Goal: Task Accomplishment & Management: Manage account settings

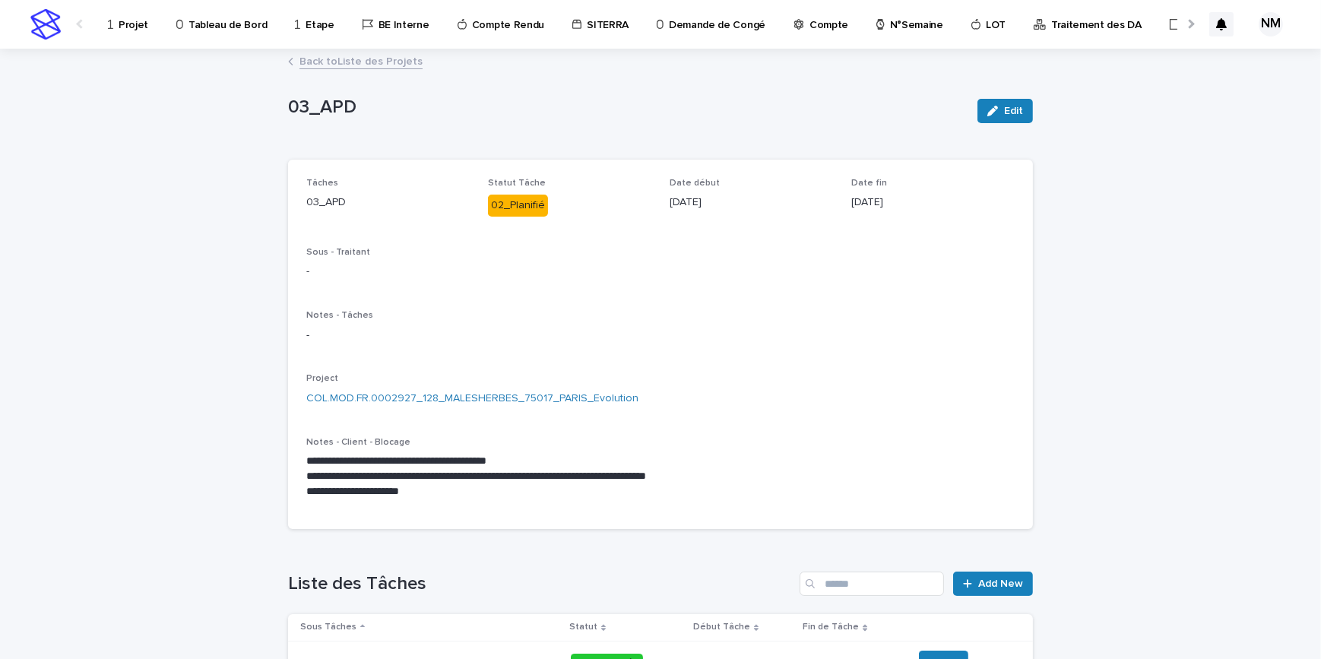
click at [122, 23] on p "Projet" at bounding box center [134, 16] width 30 height 32
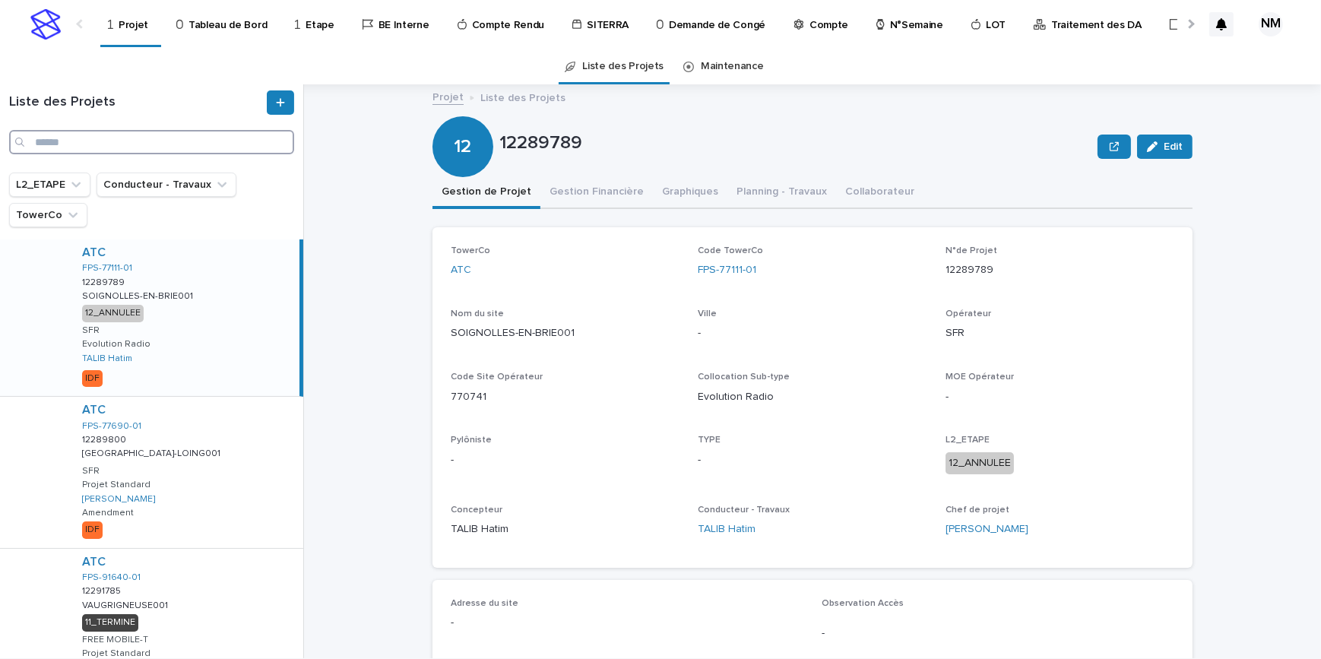
click at [49, 144] on input "Search" at bounding box center [151, 142] width 285 height 24
click at [100, 146] on input "Search" at bounding box center [151, 142] width 285 height 24
paste input "**********"
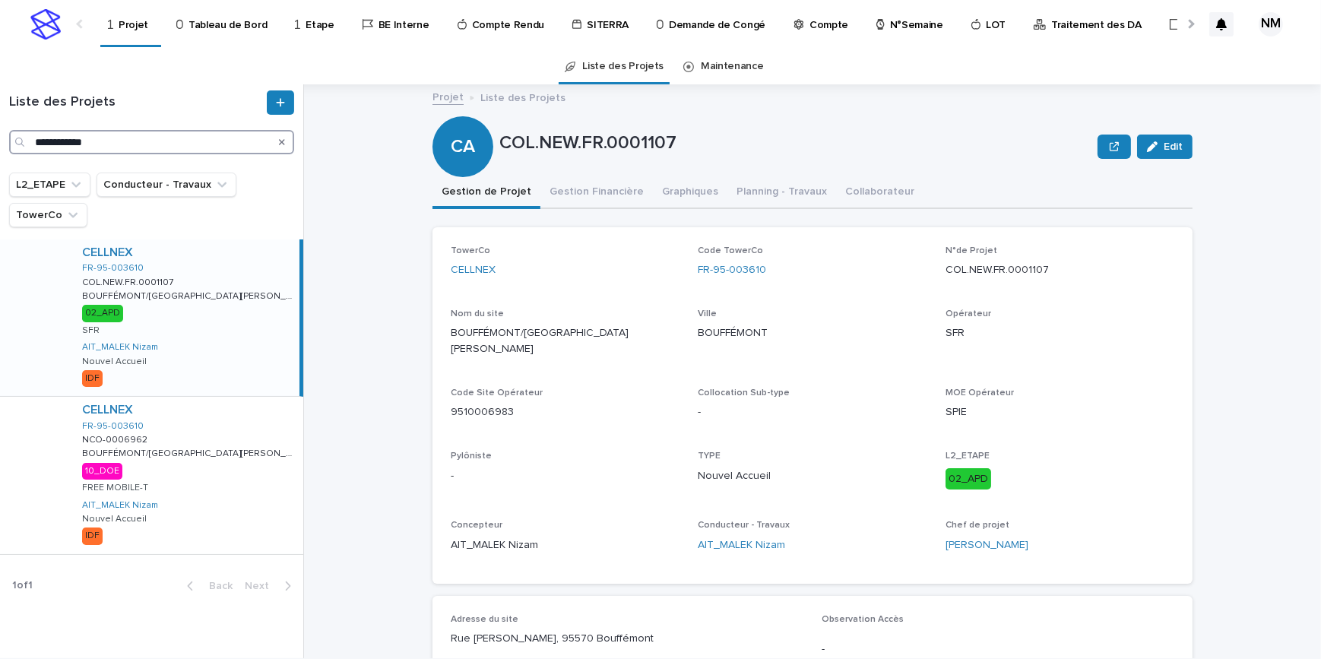
drag, startPoint x: 116, startPoint y: 139, endPoint x: -134, endPoint y: 139, distance: 250.1
click at [0, 139] on html "**********" at bounding box center [660, 329] width 1321 height 659
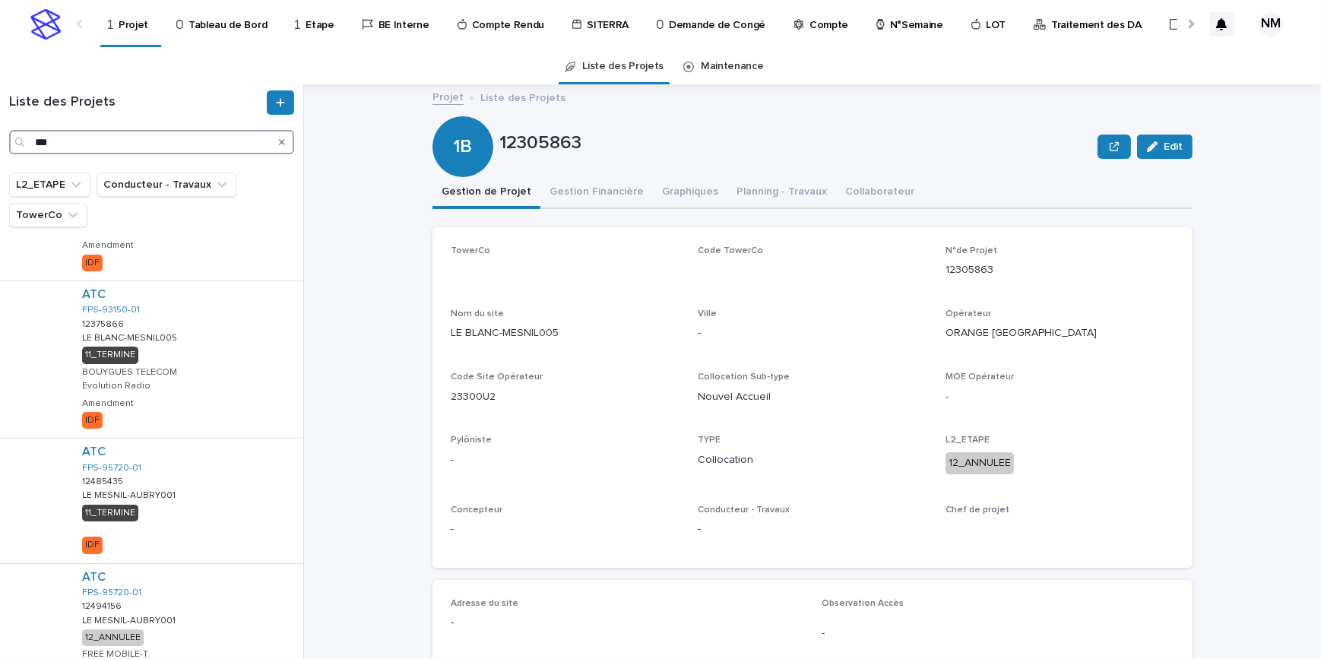
scroll to position [1084, 0]
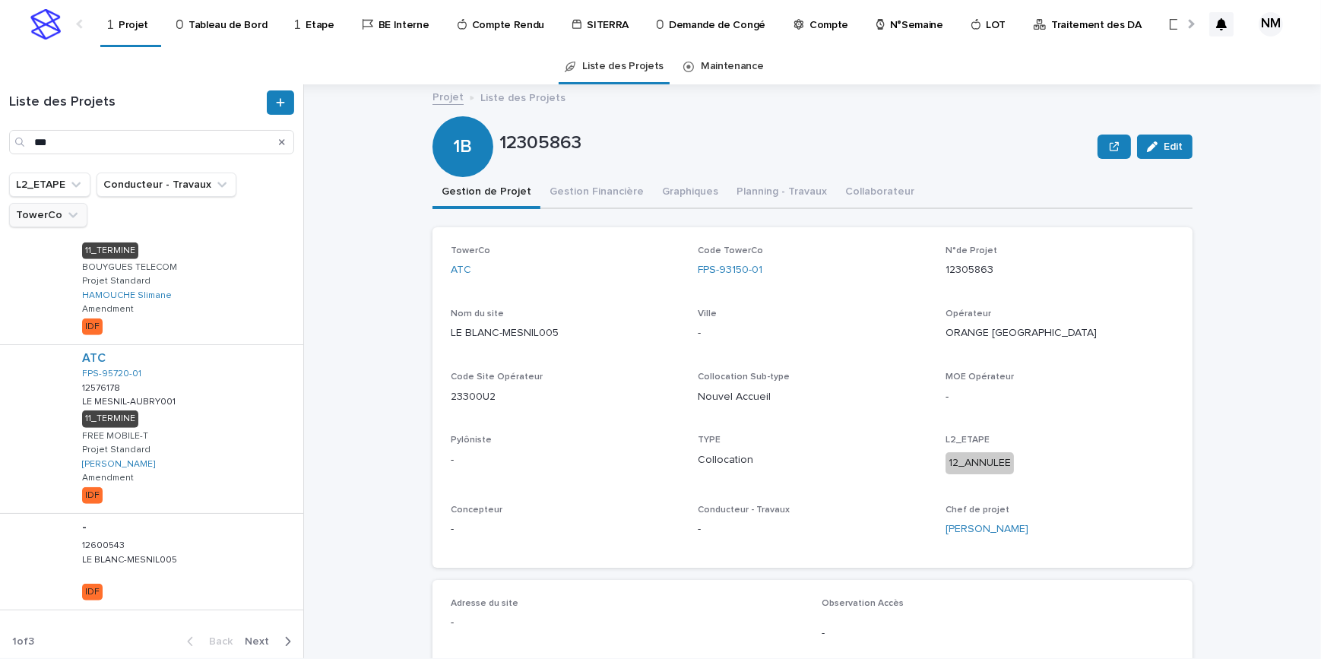
click at [65, 211] on icon "TowerCo" at bounding box center [72, 215] width 15 height 15
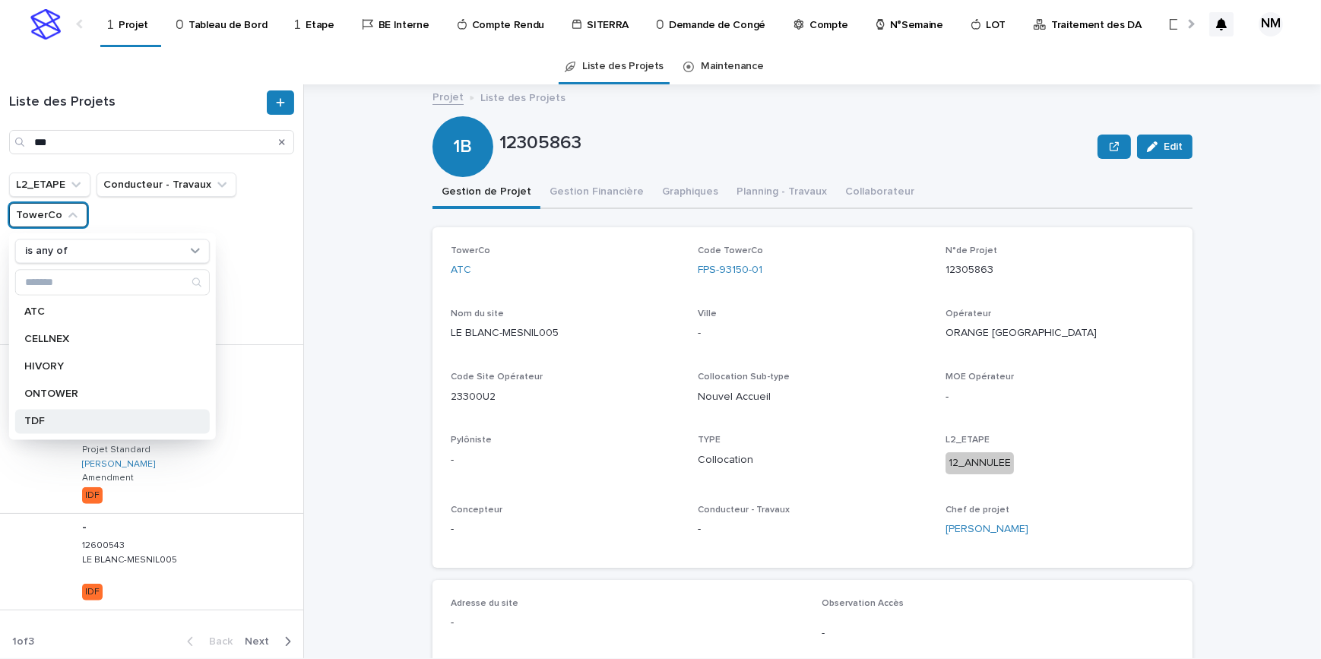
click at [45, 425] on p "TDF" at bounding box center [104, 421] width 161 height 11
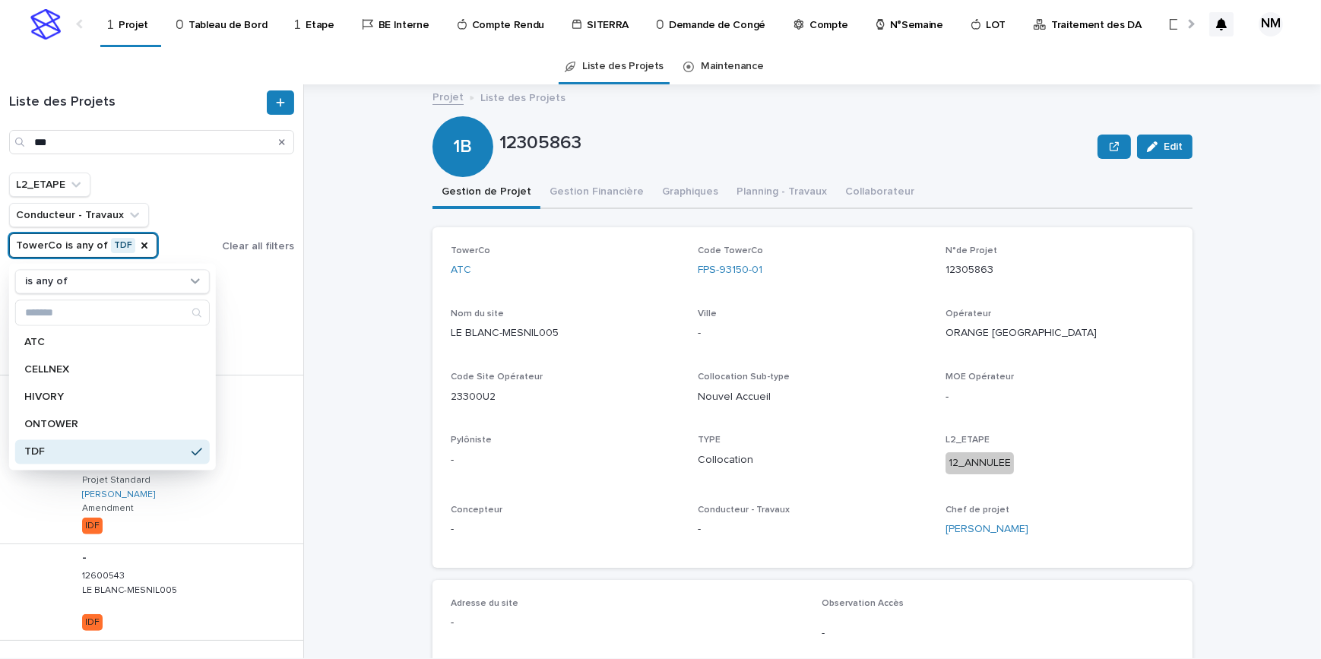
drag, startPoint x: 332, startPoint y: 337, endPoint x: 322, endPoint y: 357, distance: 22.5
click at [332, 337] on div "Projet Liste des Projets 12305863 Edit 1B 12305863 Edit Sorry, there was an err…" at bounding box center [821, 371] width 999 height 574
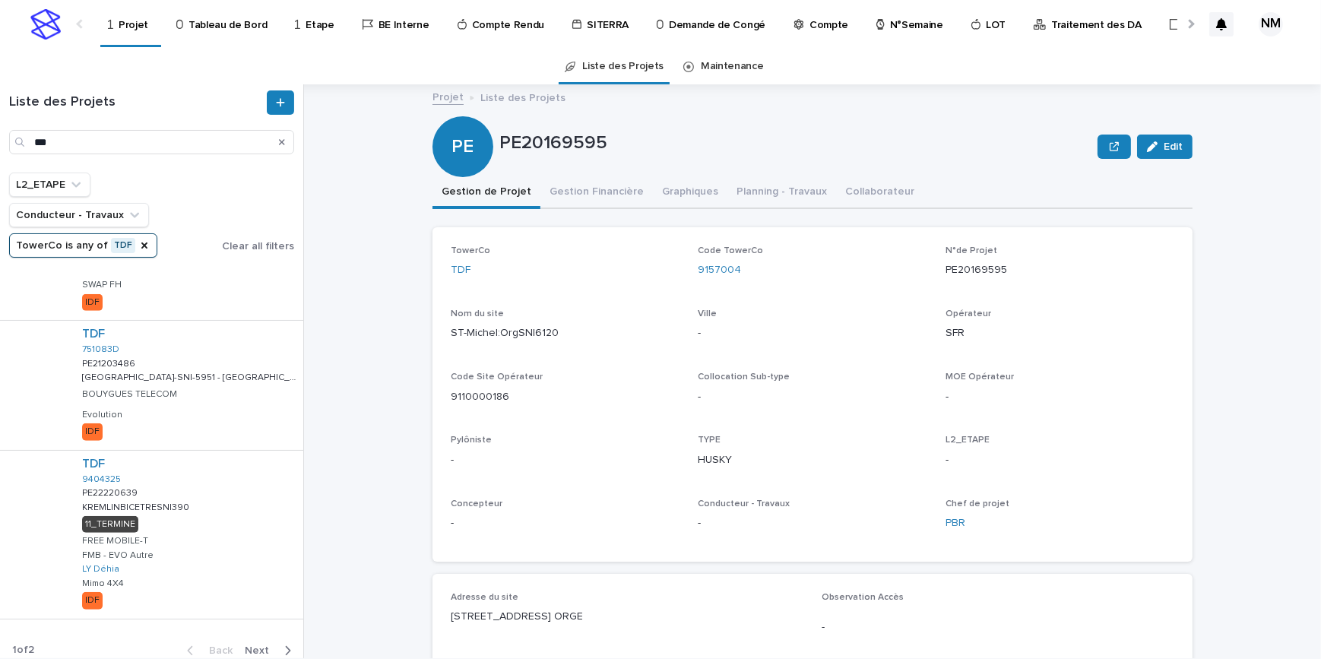
scroll to position [1062, 0]
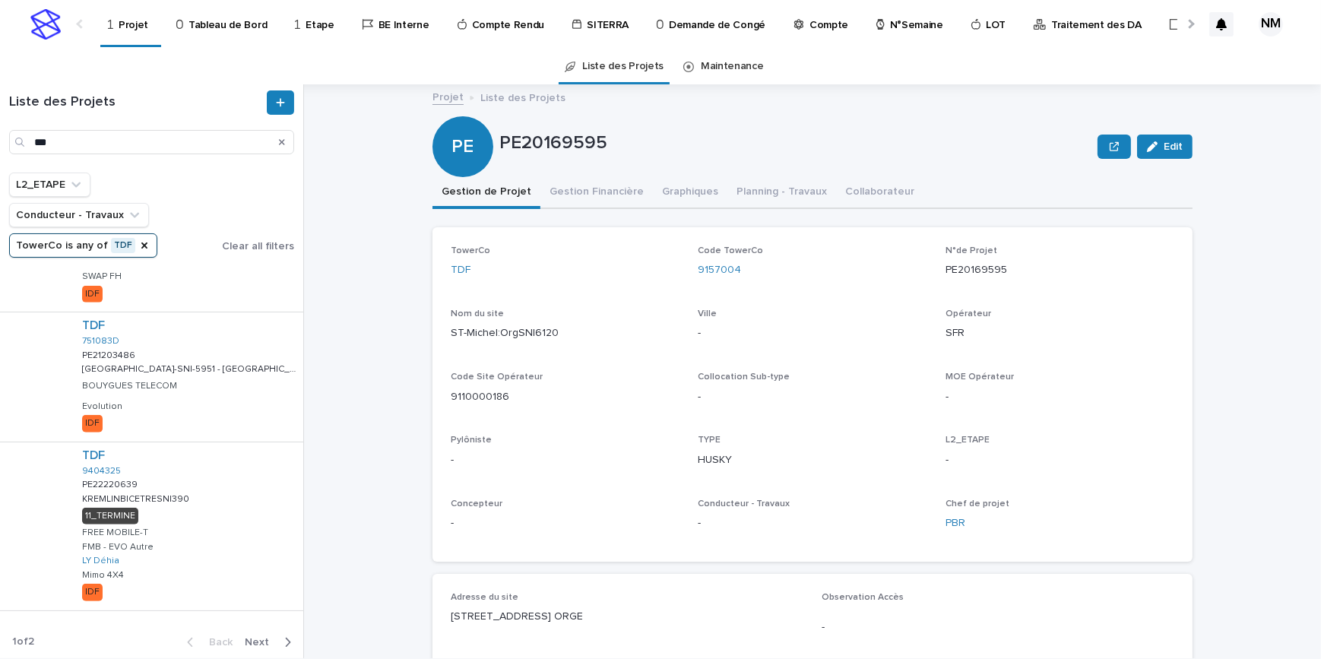
click at [284, 640] on icon "button" at bounding box center [287, 643] width 7 height 14
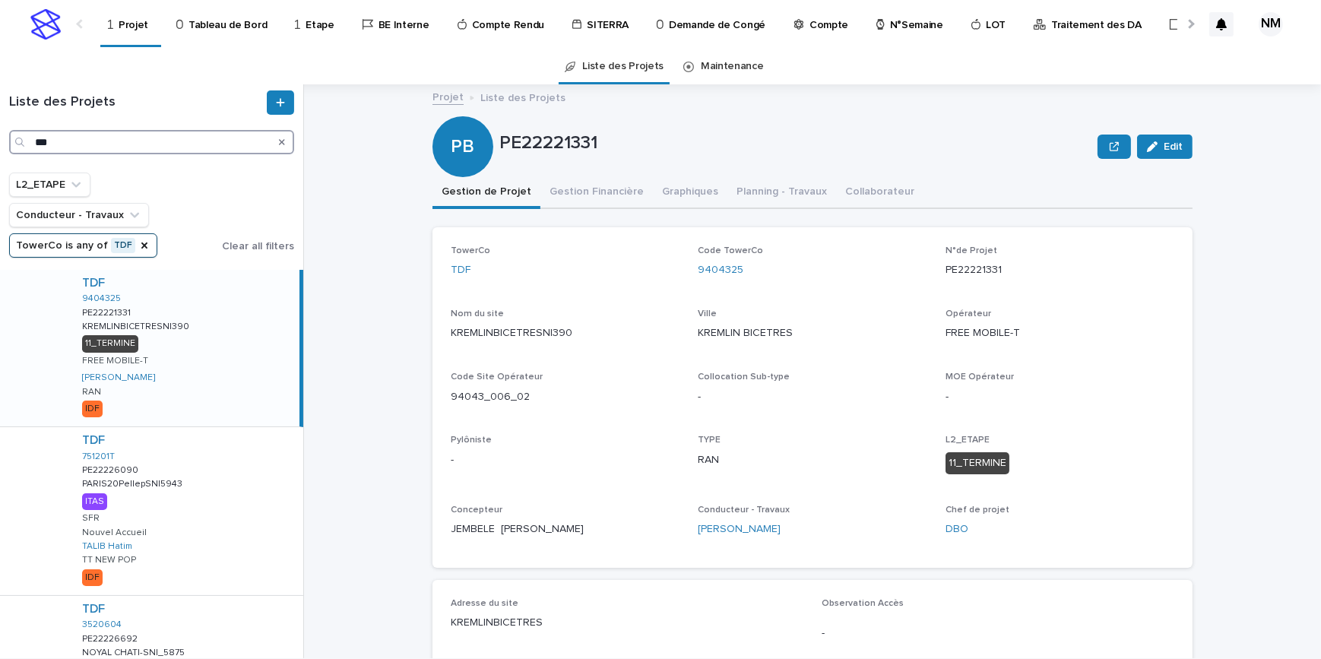
drag, startPoint x: 57, startPoint y: 144, endPoint x: -74, endPoint y: 100, distance: 138.3
click at [0, 100] on html "Projet Tableau de Bord Etape BE Interne Compte Rendu SITERRA Demande de Congé C…" at bounding box center [660, 329] width 1321 height 659
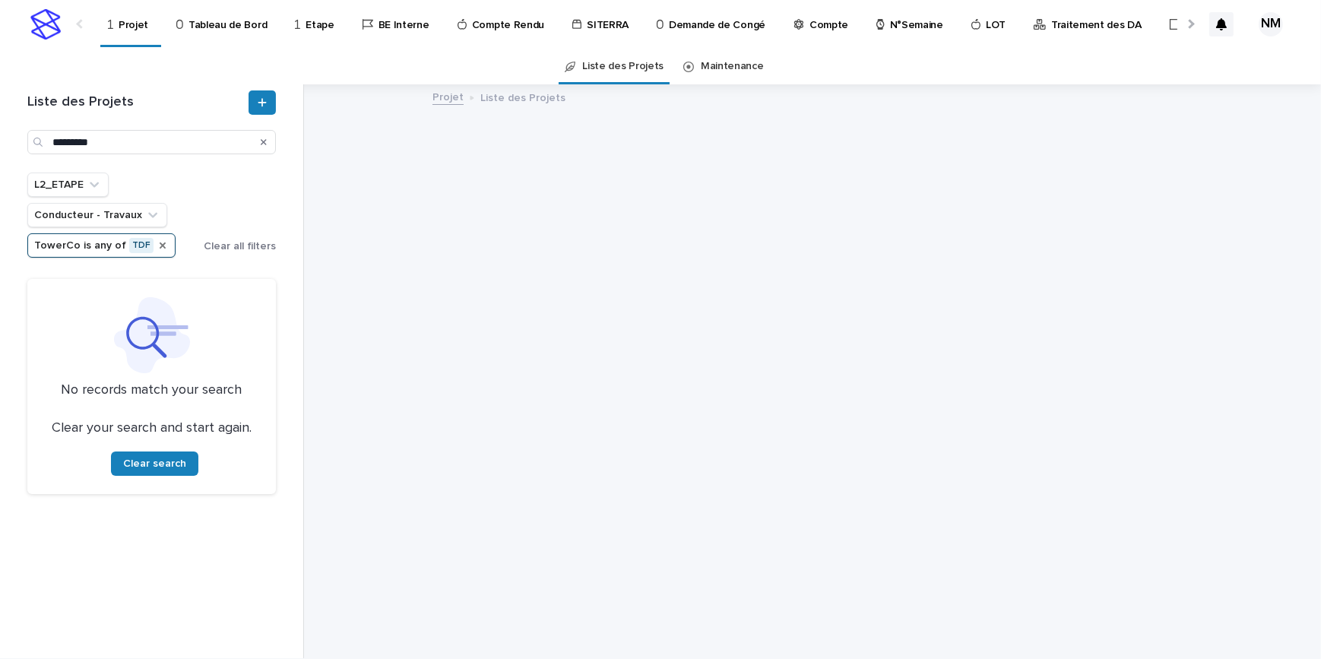
click at [157, 249] on icon "TowerCo" at bounding box center [163, 246] width 12 height 12
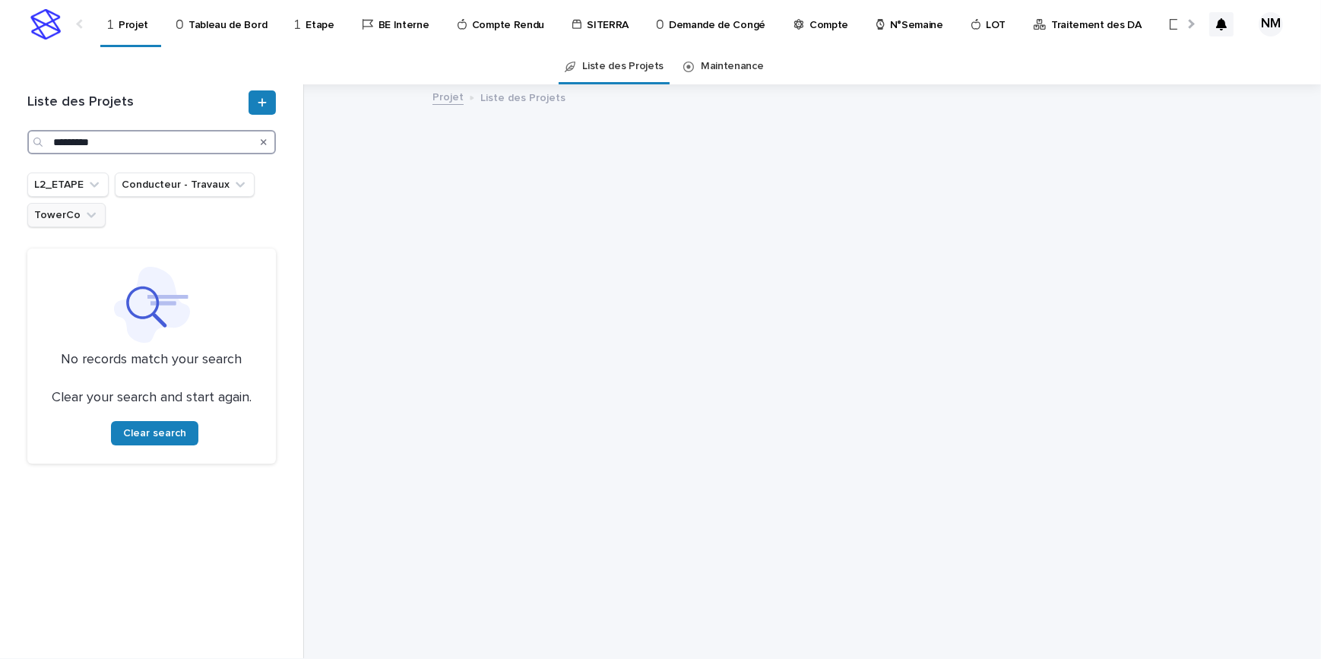
drag, startPoint x: 125, startPoint y: 141, endPoint x: 12, endPoint y: 131, distance: 113.8
click at [12, 131] on div "Liste des Projets ********* L2_ETAPE Conducteur - Travaux TowerCo No records ma…" at bounding box center [152, 371] width 304 height 574
paste input "Search"
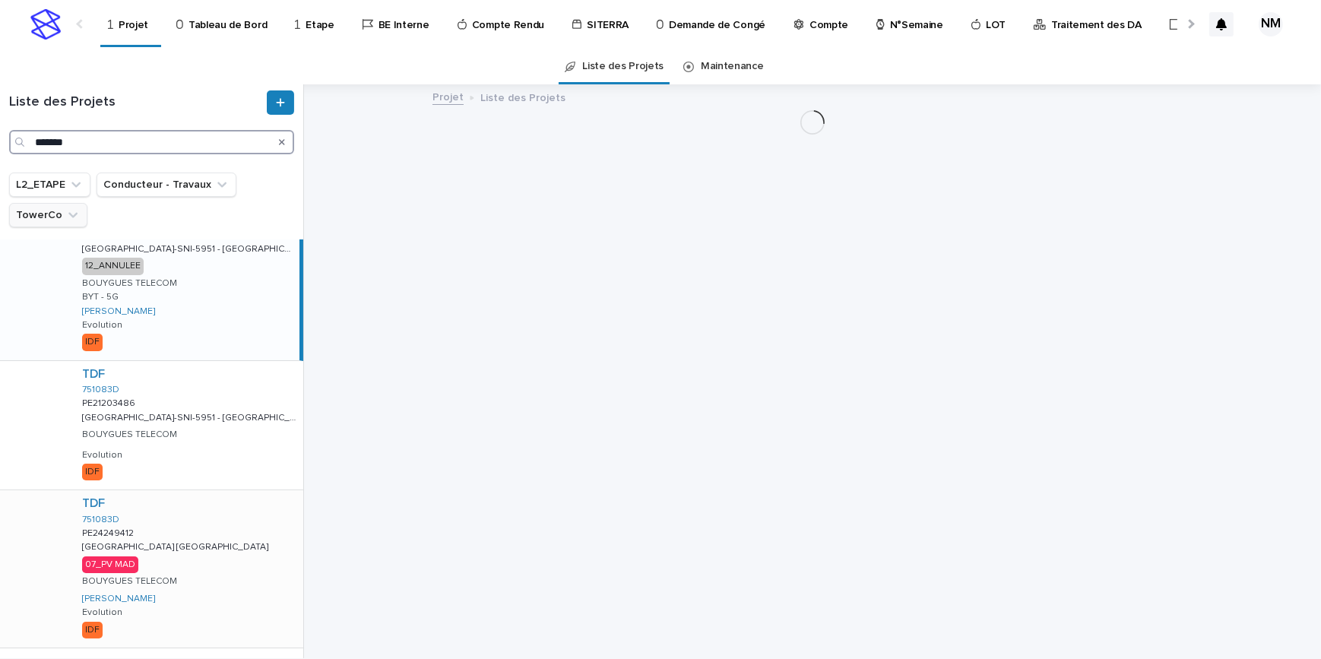
scroll to position [86, 0]
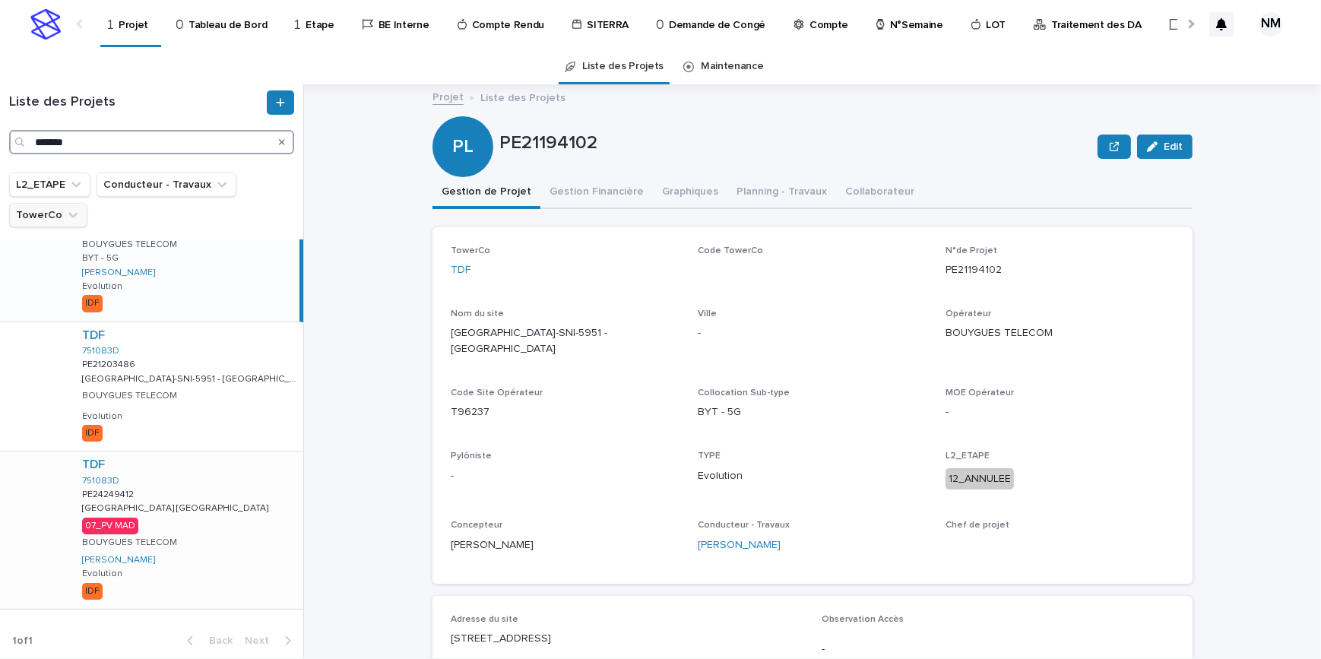
type input "*******"
drag, startPoint x: 250, startPoint y: 497, endPoint x: 431, endPoint y: 498, distance: 181.0
click at [250, 499] on div "TDF 751083D PE24249412 PE24249412 [GEOGRAPHIC_DATA] [GEOGRAPHIC_DATA] [GEOGRAPH…" at bounding box center [186, 530] width 233 height 157
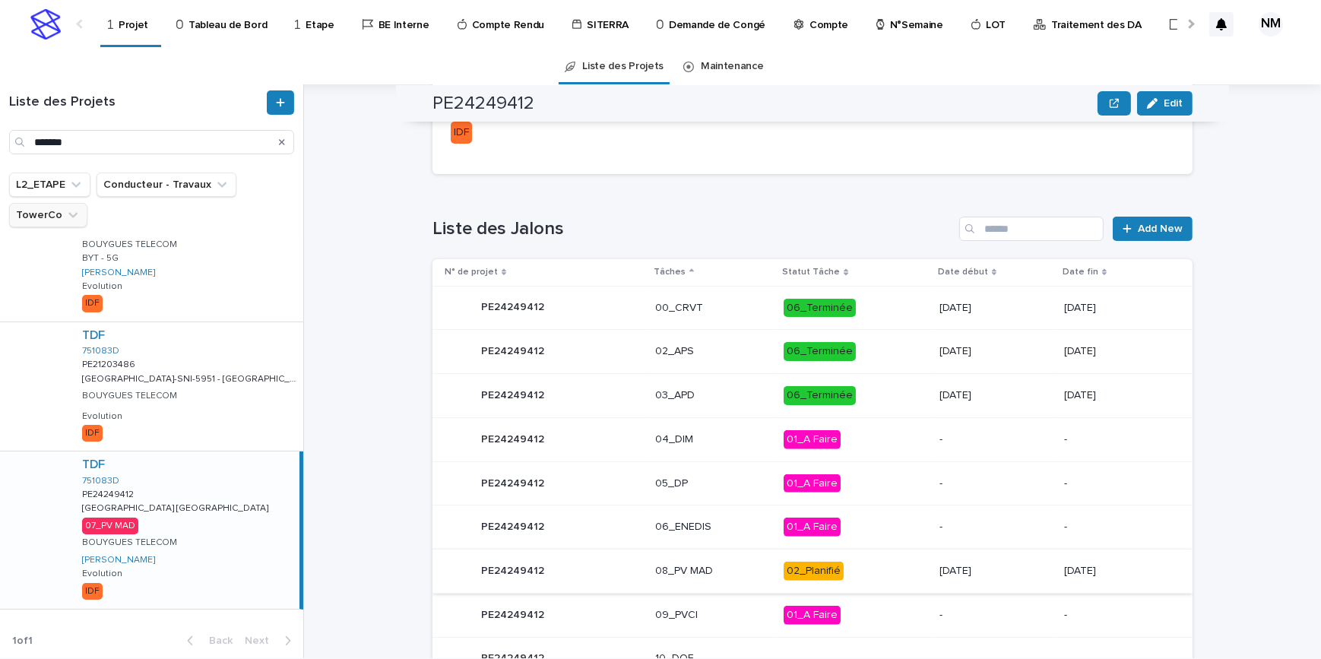
scroll to position [674, 0]
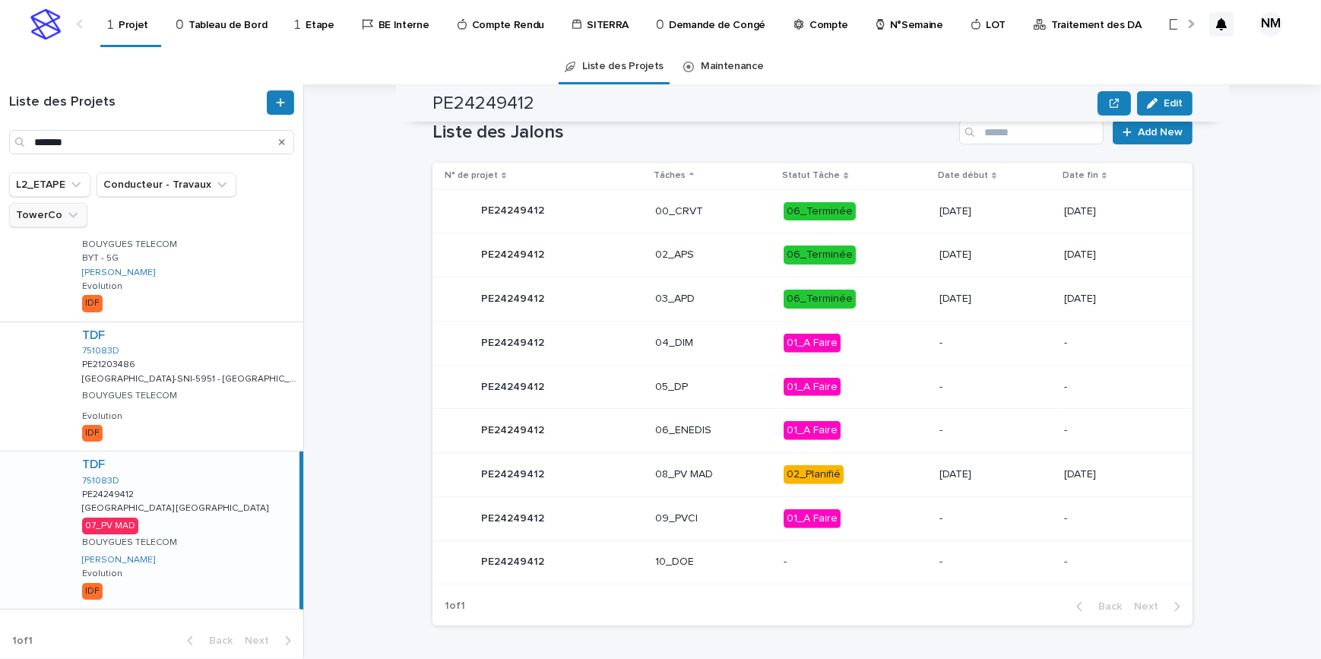
click at [883, 465] on p "02_Planifié" at bounding box center [855, 474] width 143 height 19
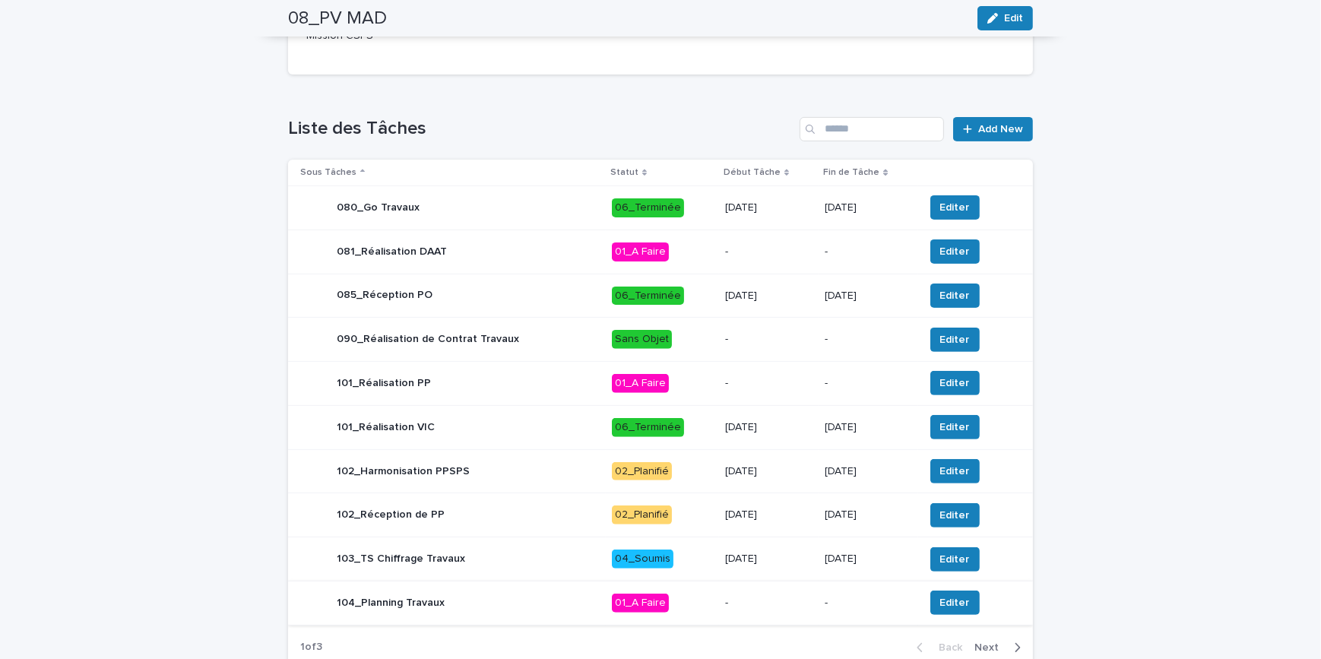
scroll to position [683, 0]
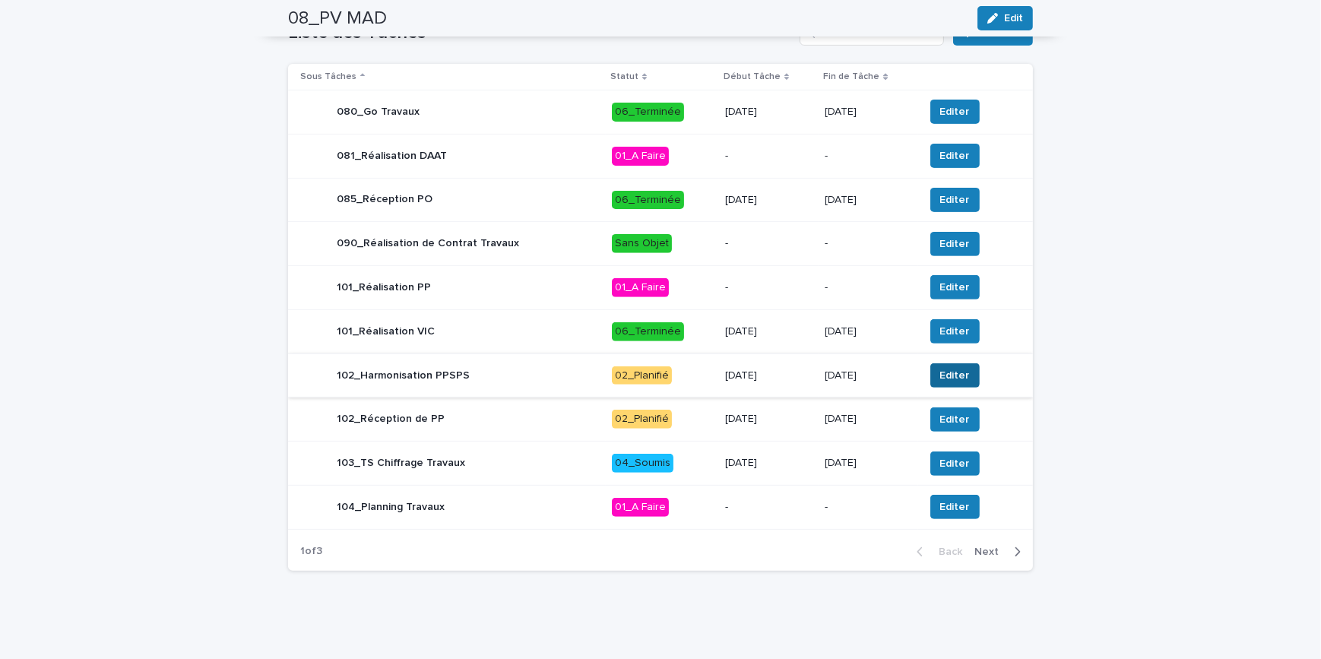
click at [946, 378] on span "Editer" at bounding box center [956, 375] width 30 height 15
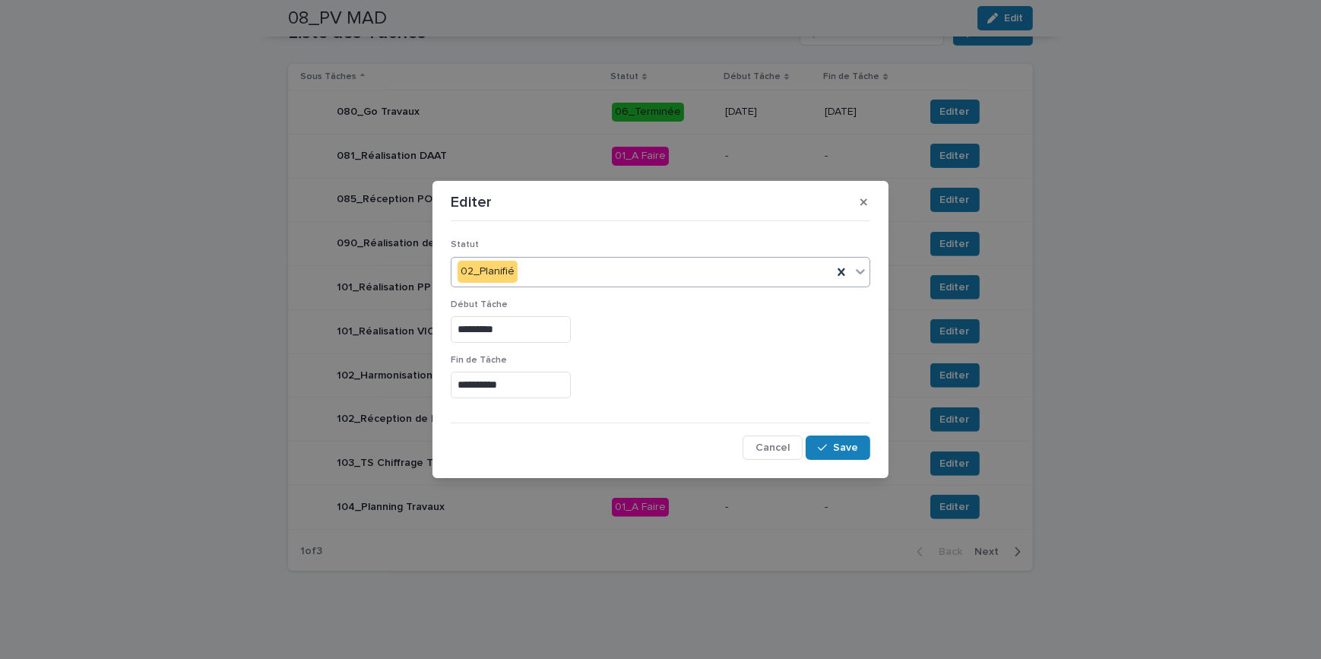
click at [560, 268] on div "02_Planifié" at bounding box center [642, 271] width 381 height 25
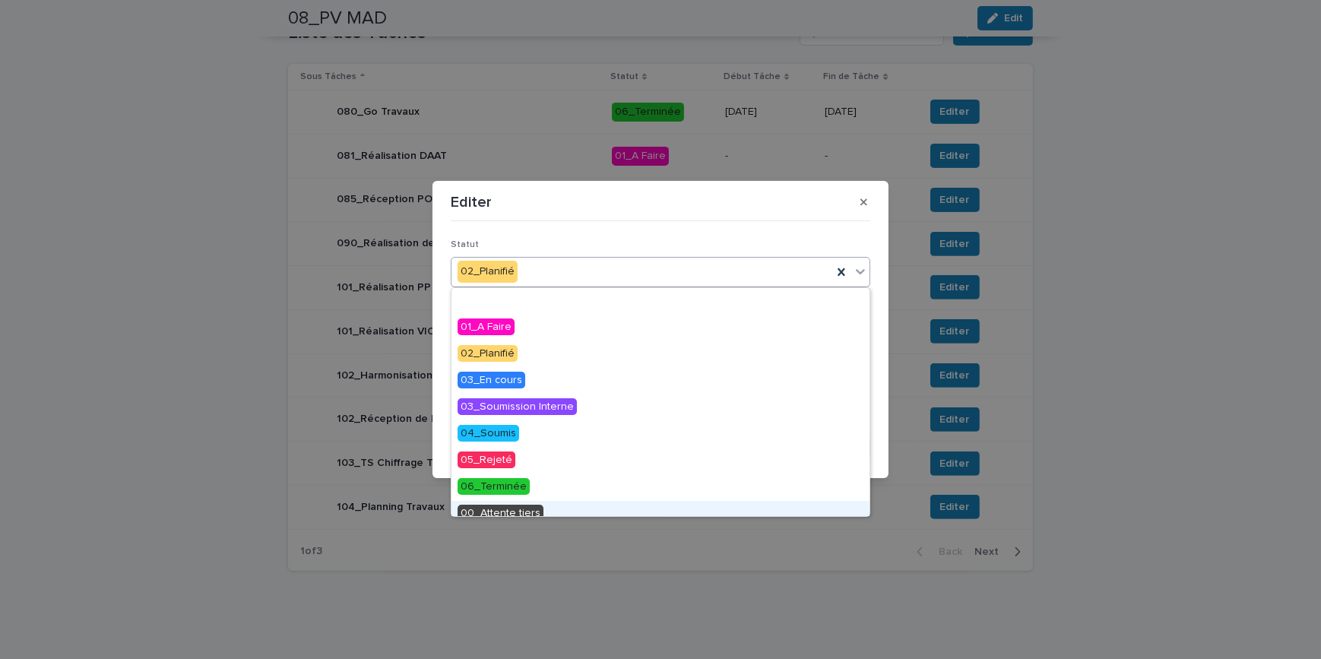
scroll to position [65, 0]
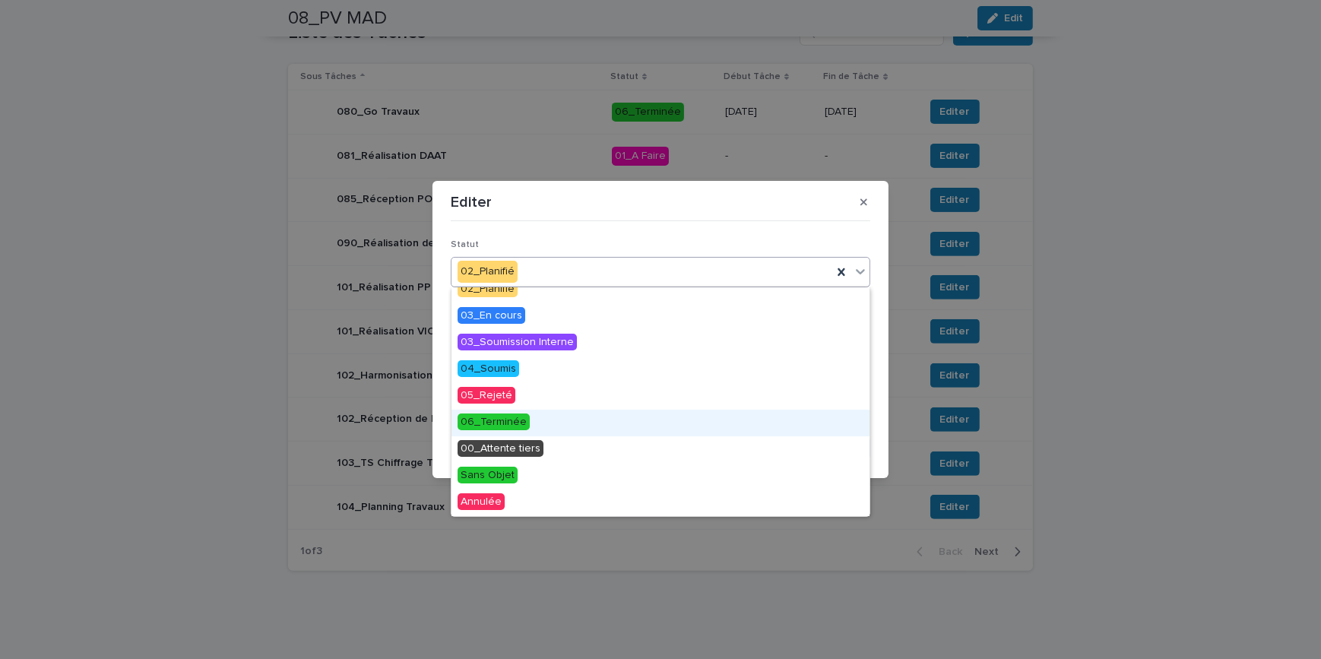
click at [503, 426] on span "06_Terminée" at bounding box center [494, 422] width 72 height 17
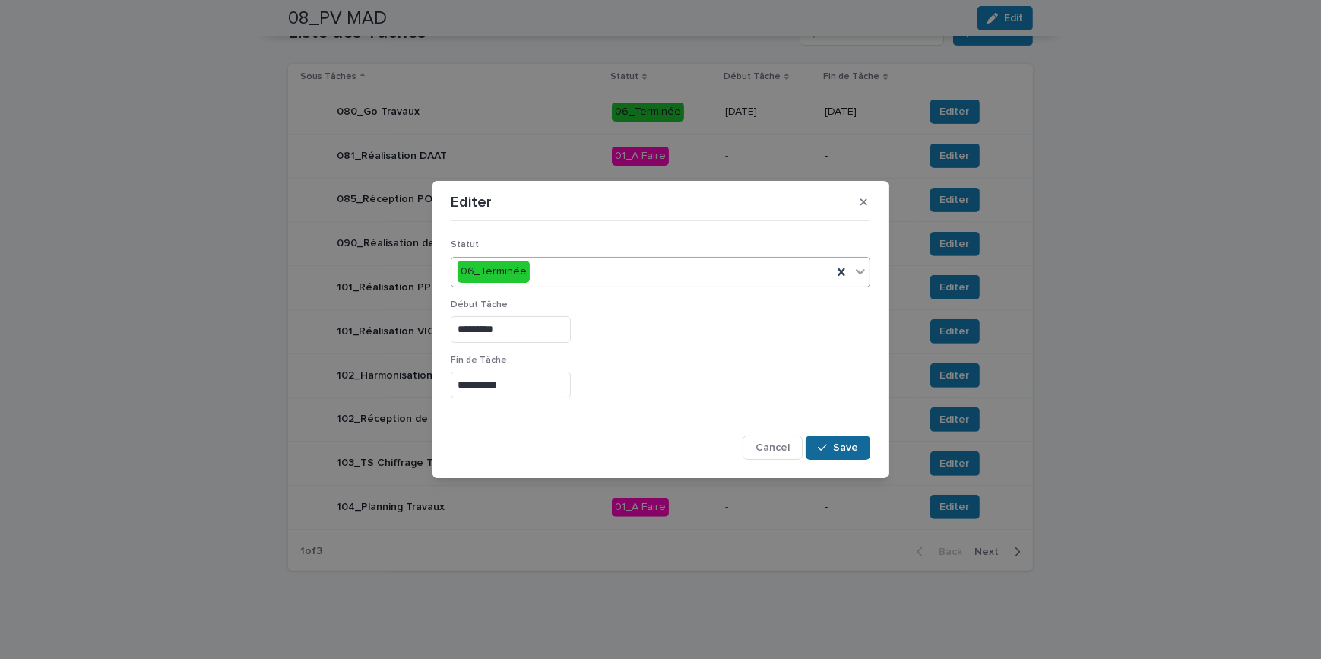
click at [844, 446] on button "Save" at bounding box center [838, 448] width 65 height 24
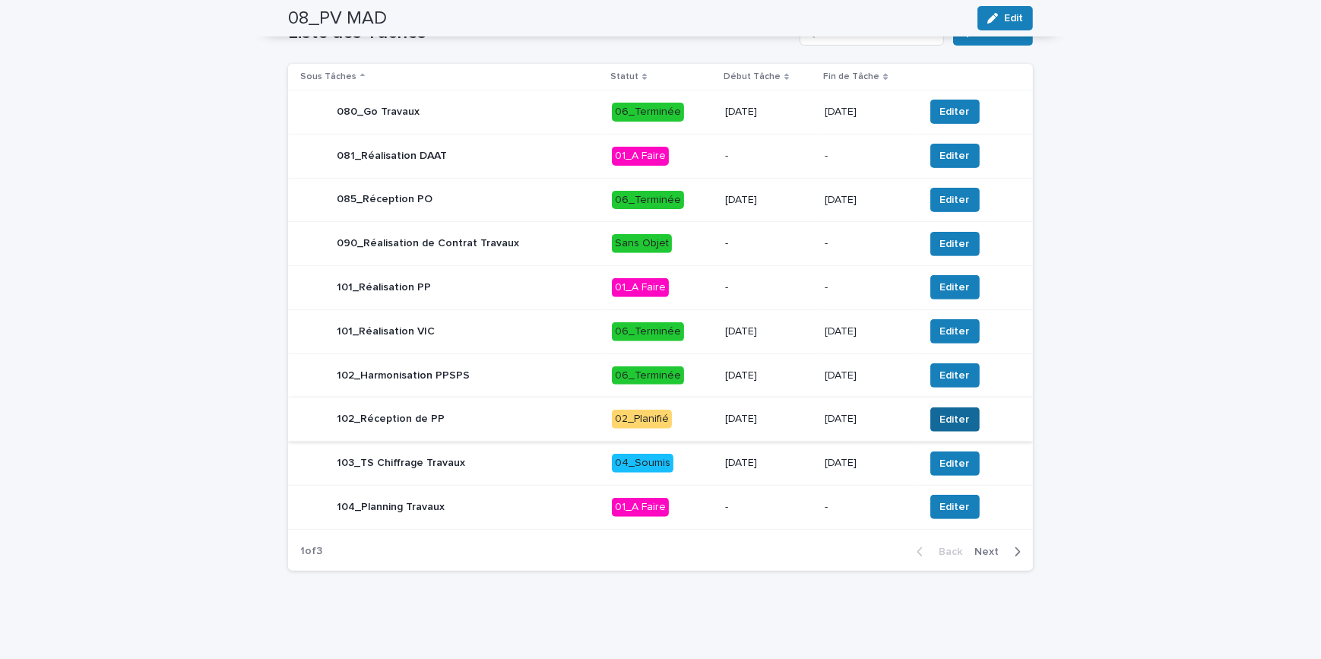
click at [950, 425] on span "Editer" at bounding box center [956, 419] width 30 height 15
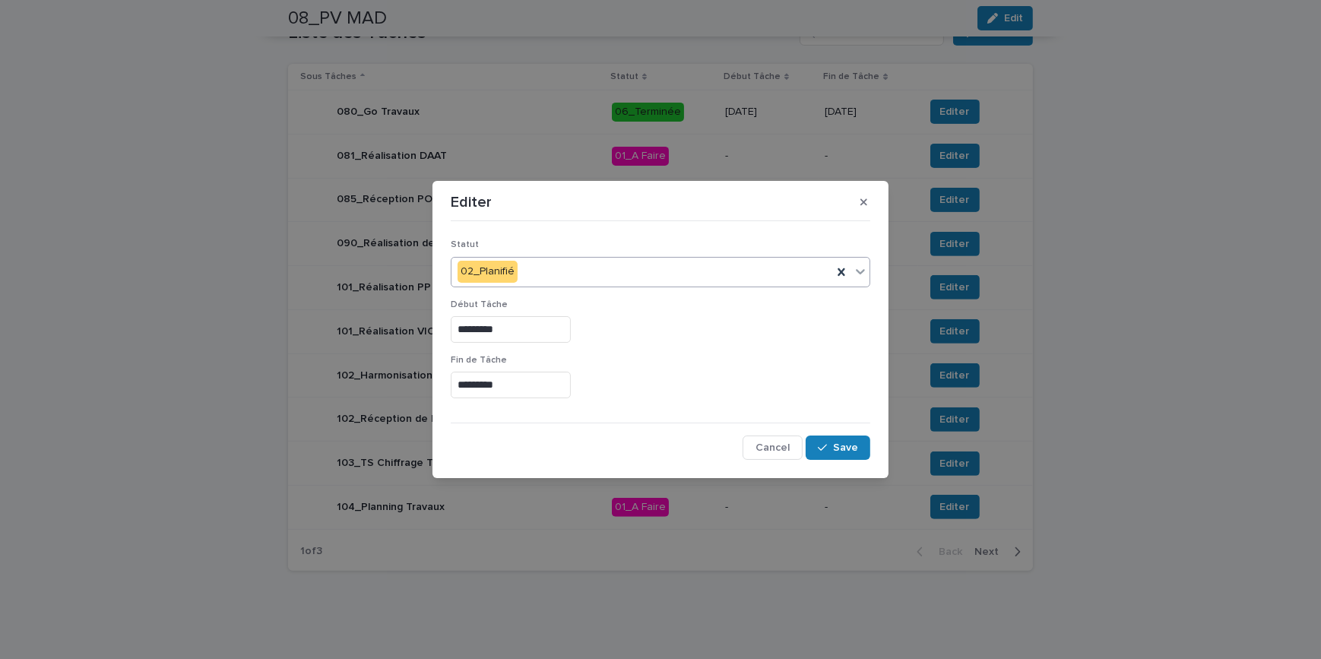
click at [589, 267] on div "02_Planifié" at bounding box center [642, 271] width 381 height 25
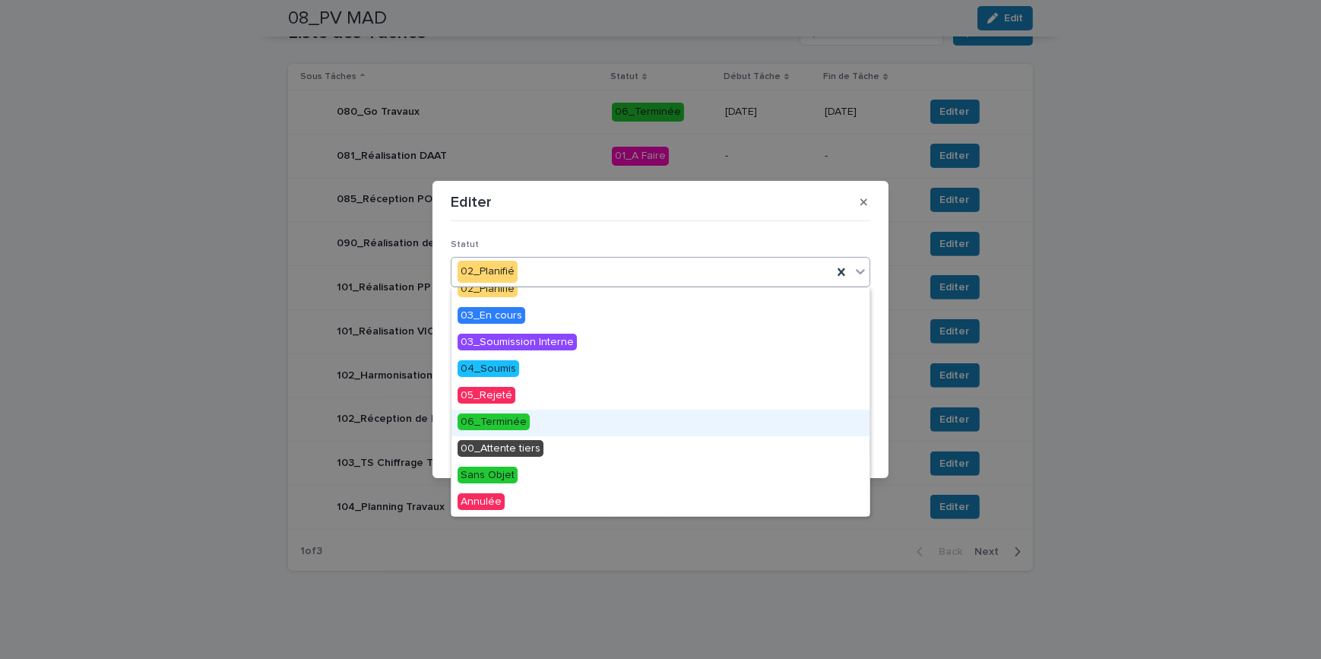
click at [509, 421] on span "06_Terminée" at bounding box center [494, 422] width 72 height 17
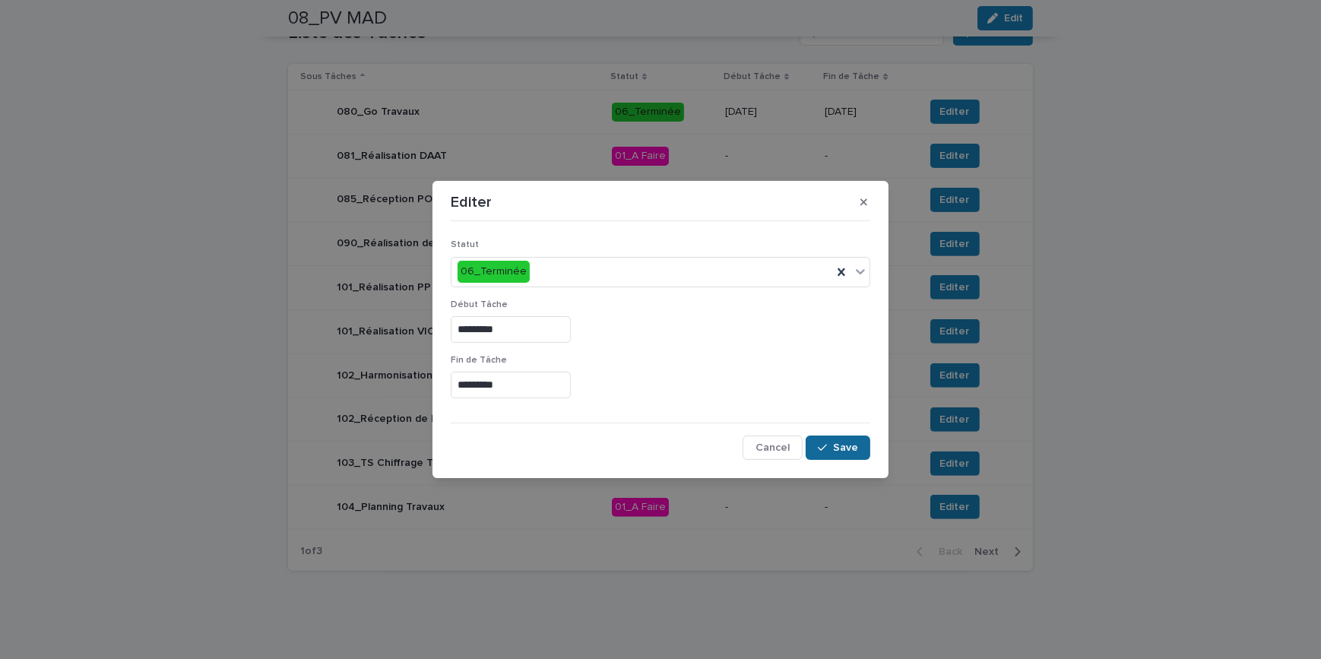
click at [822, 436] on button "Save" at bounding box center [838, 448] width 65 height 24
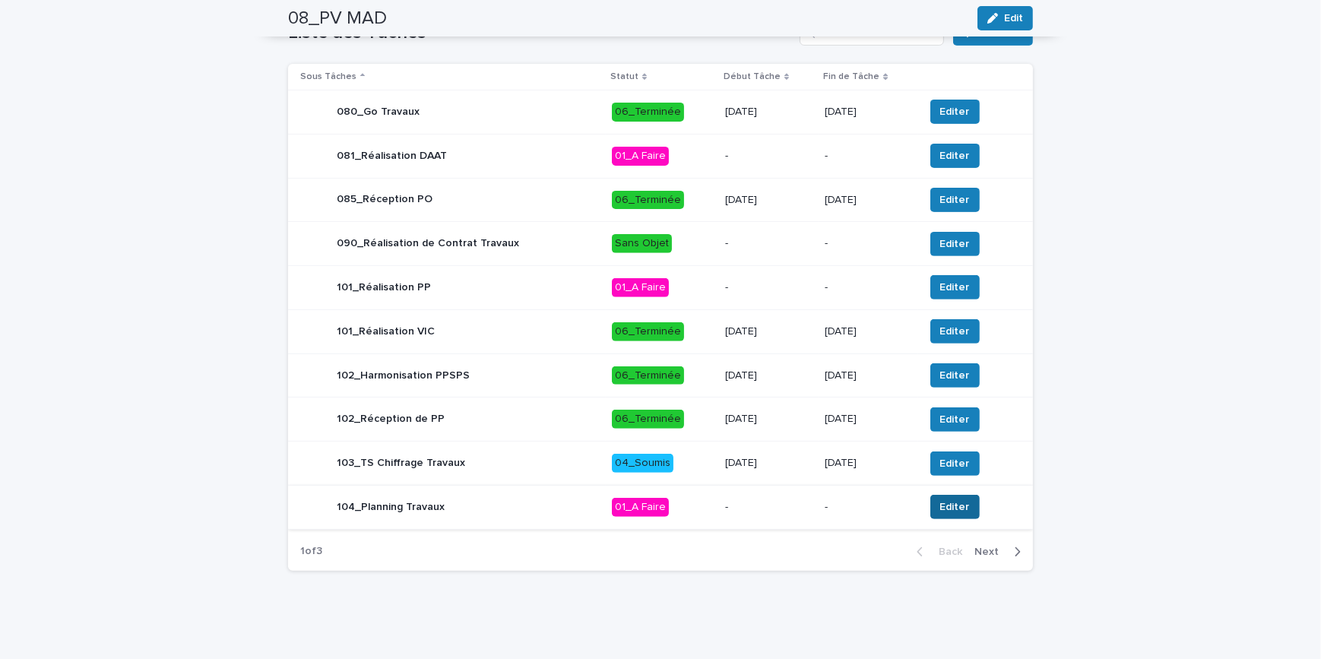
click at [944, 511] on span "Editer" at bounding box center [956, 507] width 30 height 15
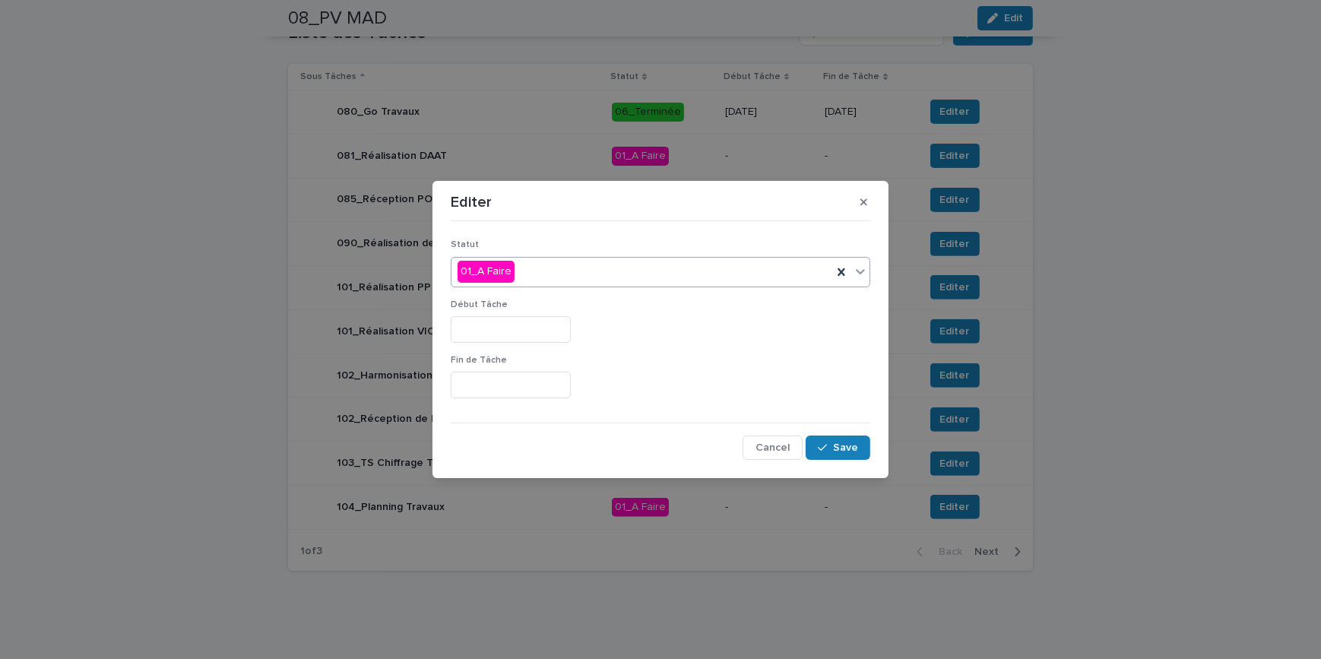
click at [529, 259] on div "01_A Faire" at bounding box center [642, 271] width 381 height 25
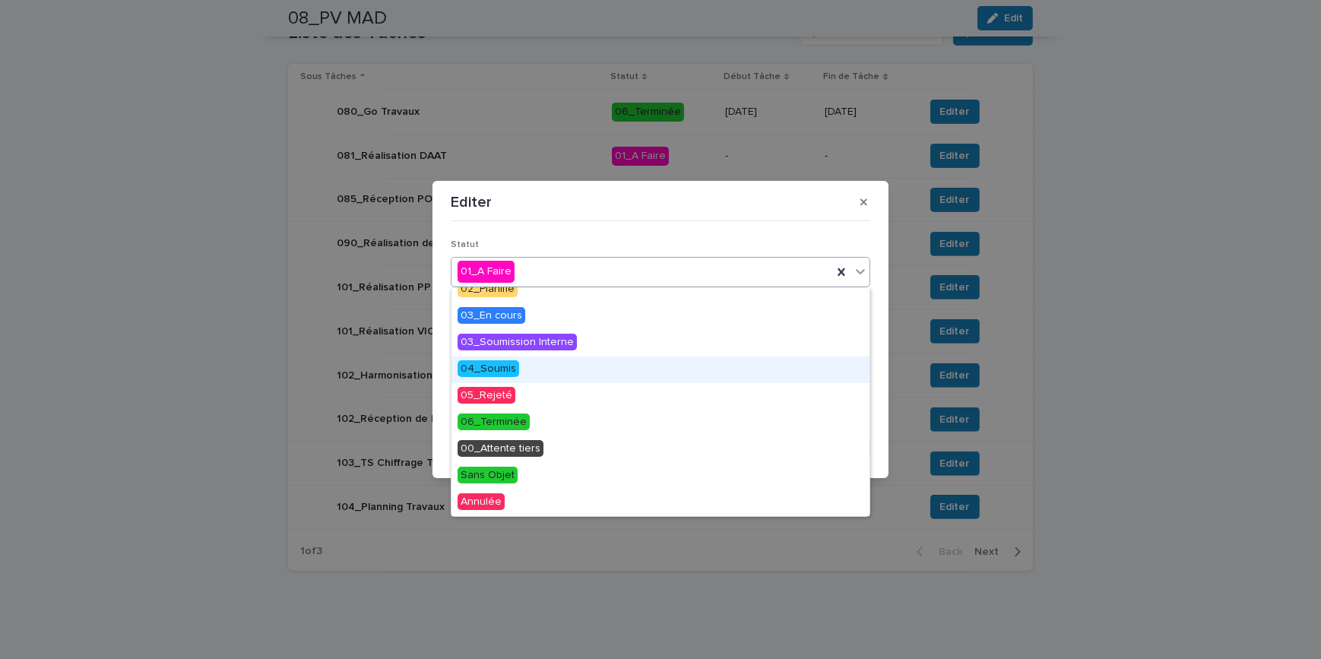
click at [496, 364] on span "04_Soumis" at bounding box center [489, 368] width 62 height 17
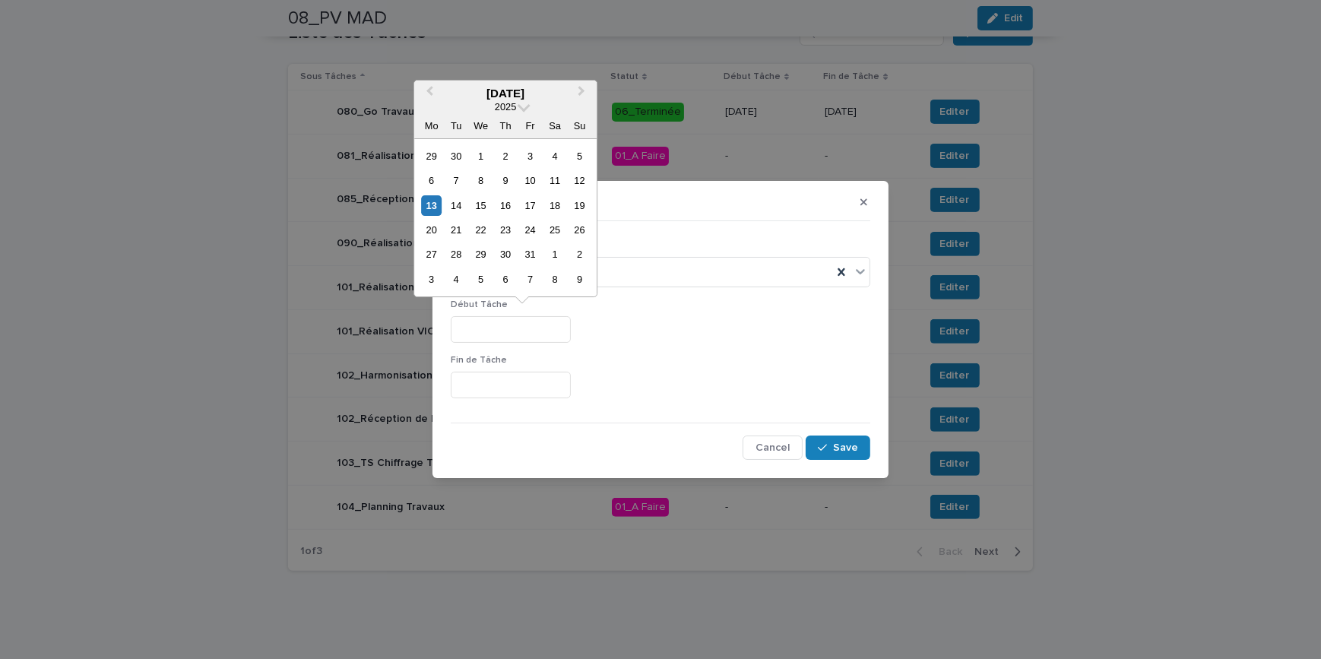
click at [495, 330] on input "text" at bounding box center [511, 329] width 120 height 27
click at [435, 227] on div "22" at bounding box center [431, 230] width 21 height 21
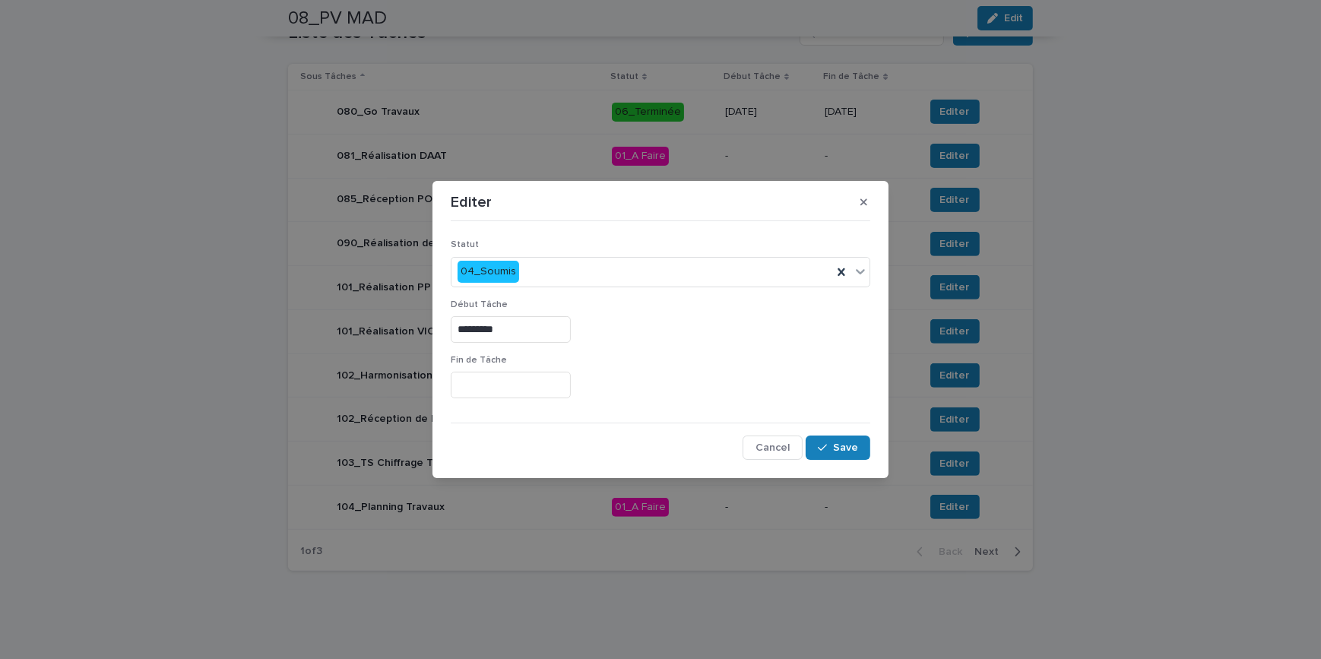
type input "*********"
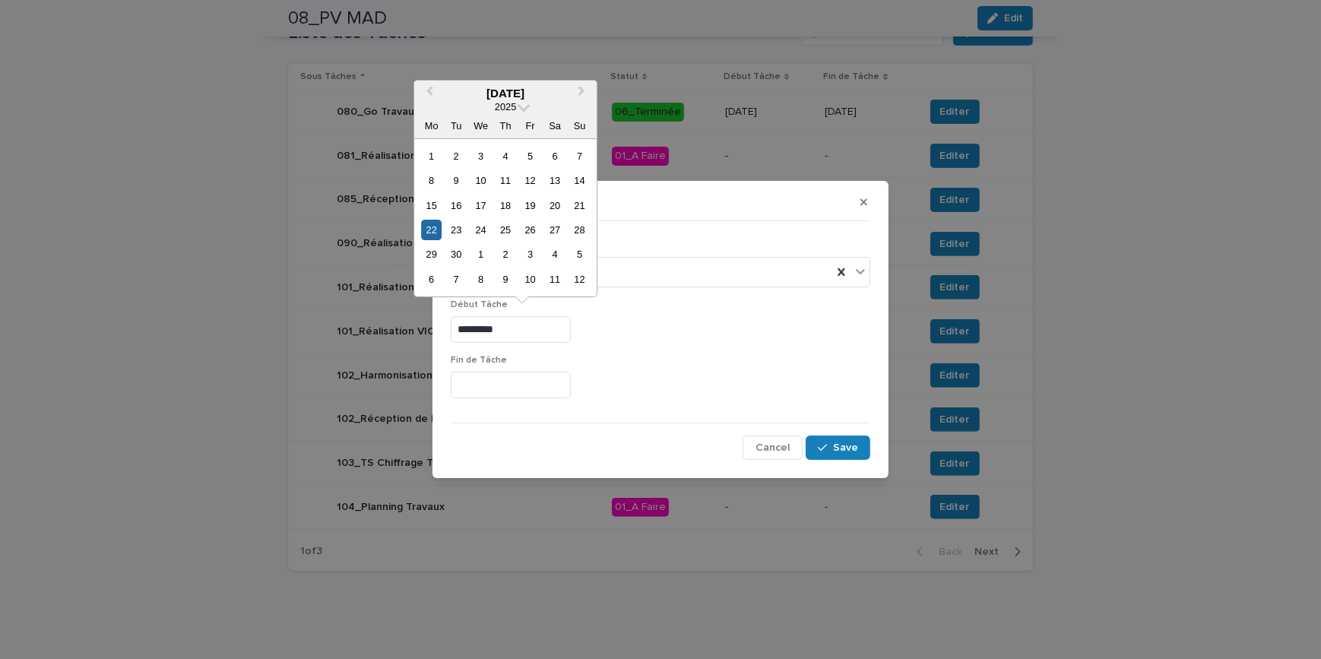
click at [448, 327] on div "Statut 04_Soumis Début Tâche ********* Fin de Tâche Cancel Save" at bounding box center [660, 344] width 427 height 240
drag, startPoint x: 490, startPoint y: 378, endPoint x: 550, endPoint y: 385, distance: 61.2
click at [490, 379] on input "text" at bounding box center [511, 385] width 120 height 27
paste input "*********"
click at [550, 385] on input "*********" at bounding box center [511, 385] width 120 height 27
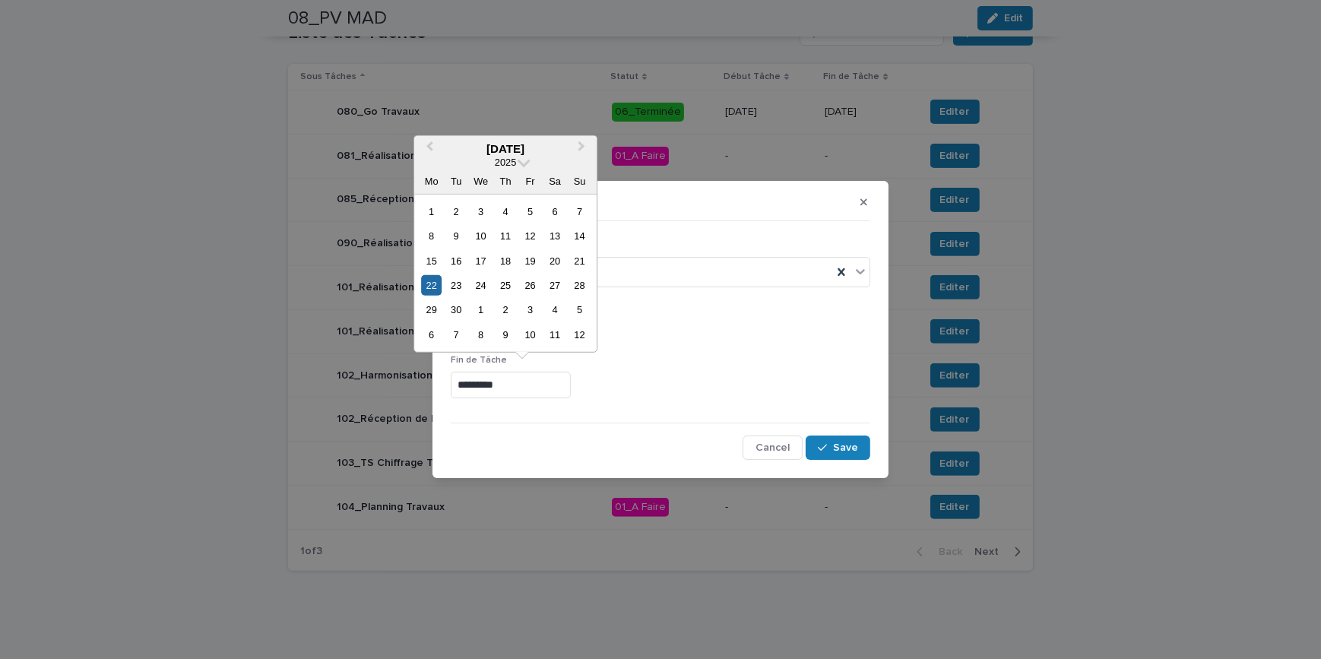
type input "*********"
click at [721, 365] on p "Fin de Tâche" at bounding box center [661, 360] width 420 height 11
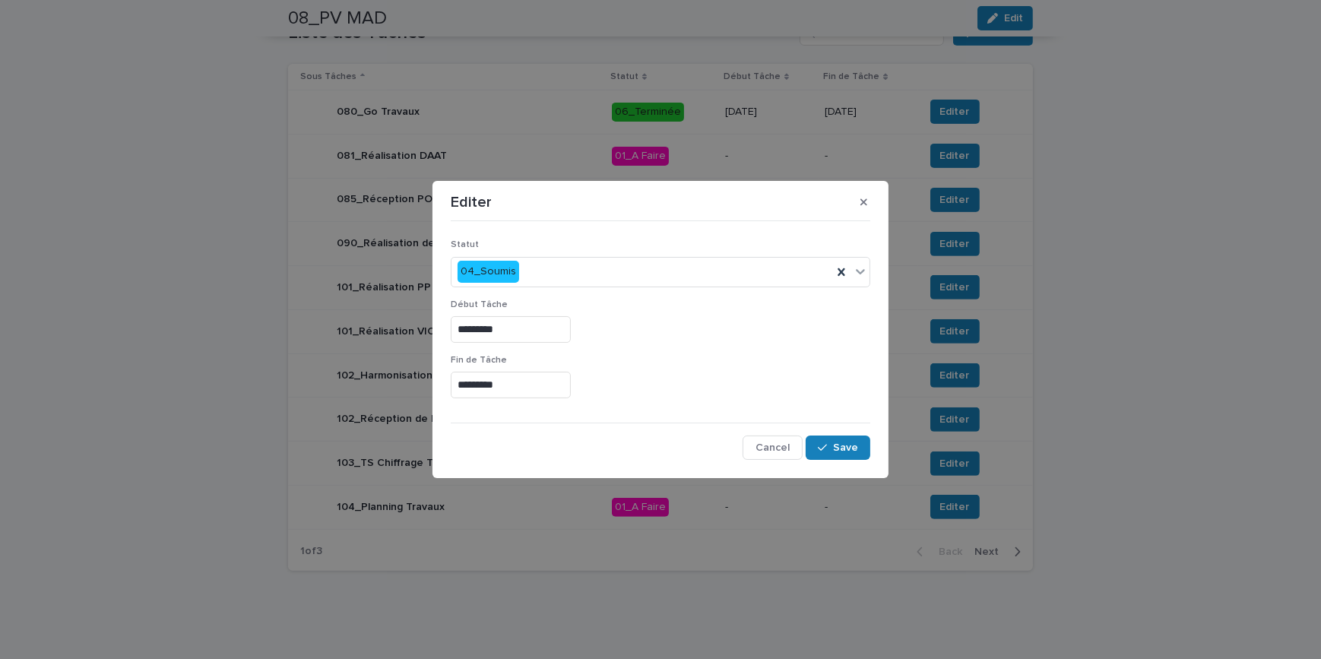
click at [877, 458] on section "Editer Statut 04_Soumis Début Tâche ********* Fin de Tâche ********* Cancel Save" at bounding box center [661, 329] width 456 height 297
click at [866, 451] on button "Save" at bounding box center [838, 448] width 65 height 24
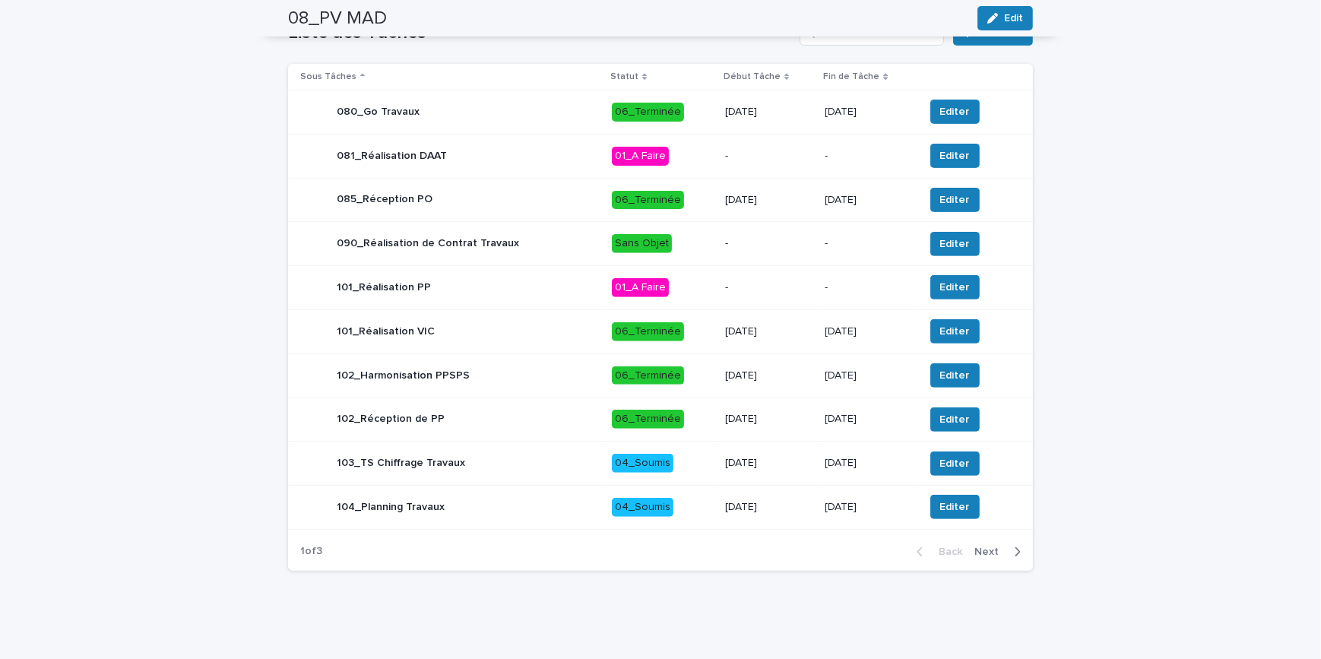
click at [1014, 551] on icon "button" at bounding box center [1017, 552] width 7 height 14
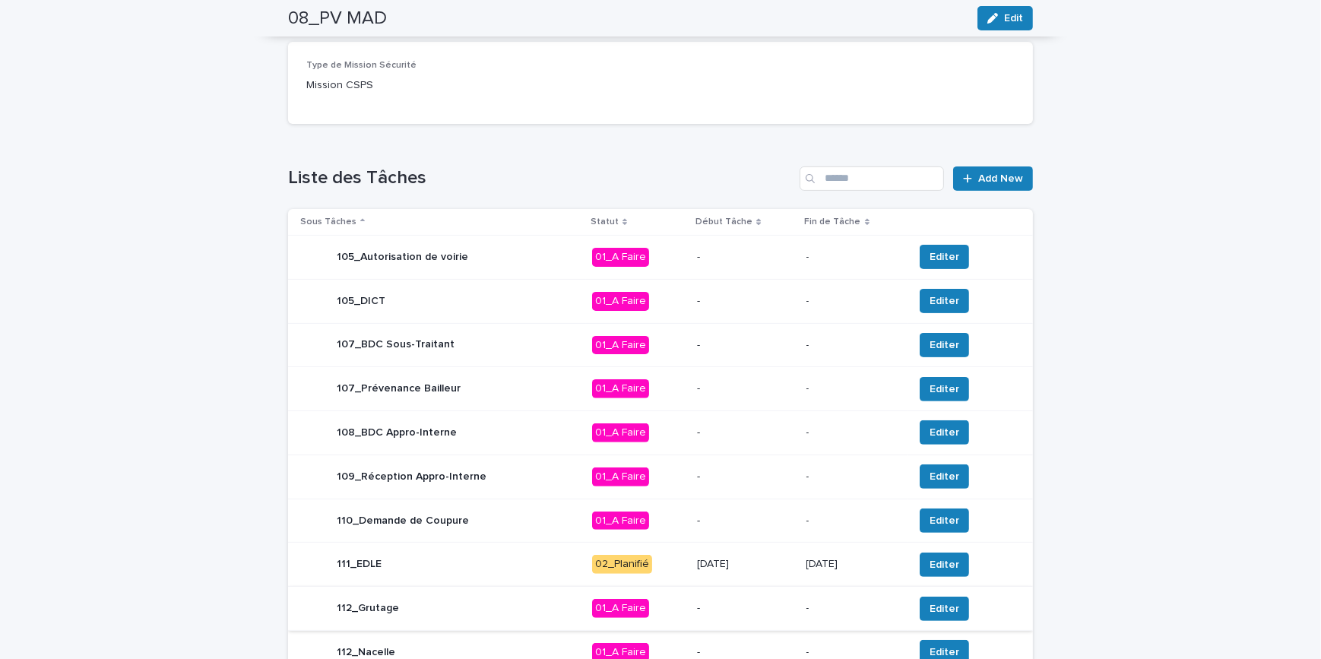
scroll to position [683, 0]
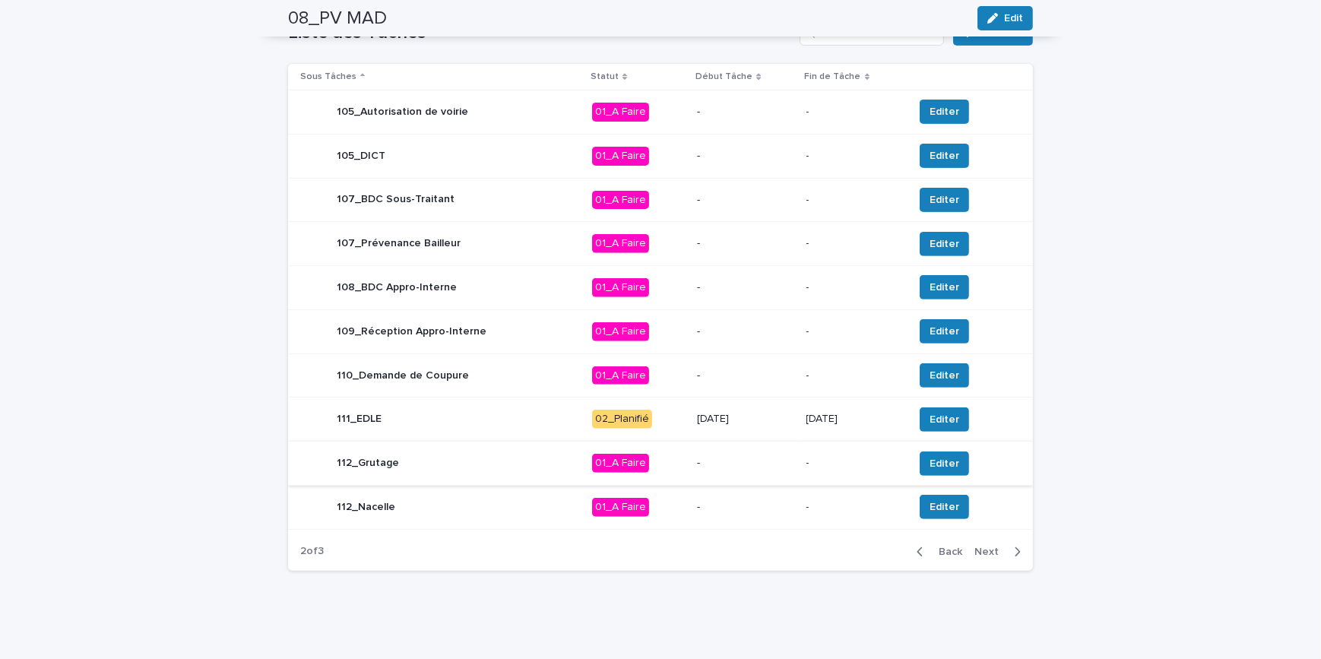
click at [1019, 550] on button "Next" at bounding box center [1001, 552] width 65 height 14
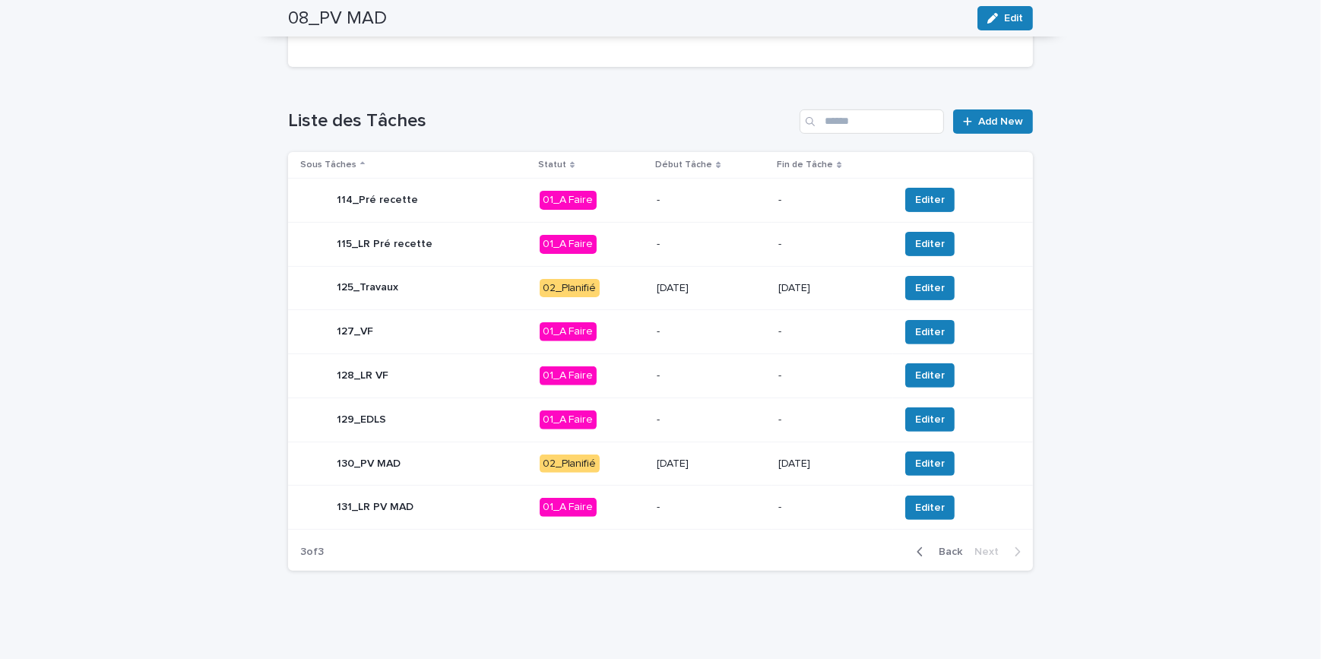
scroll to position [595, 0]
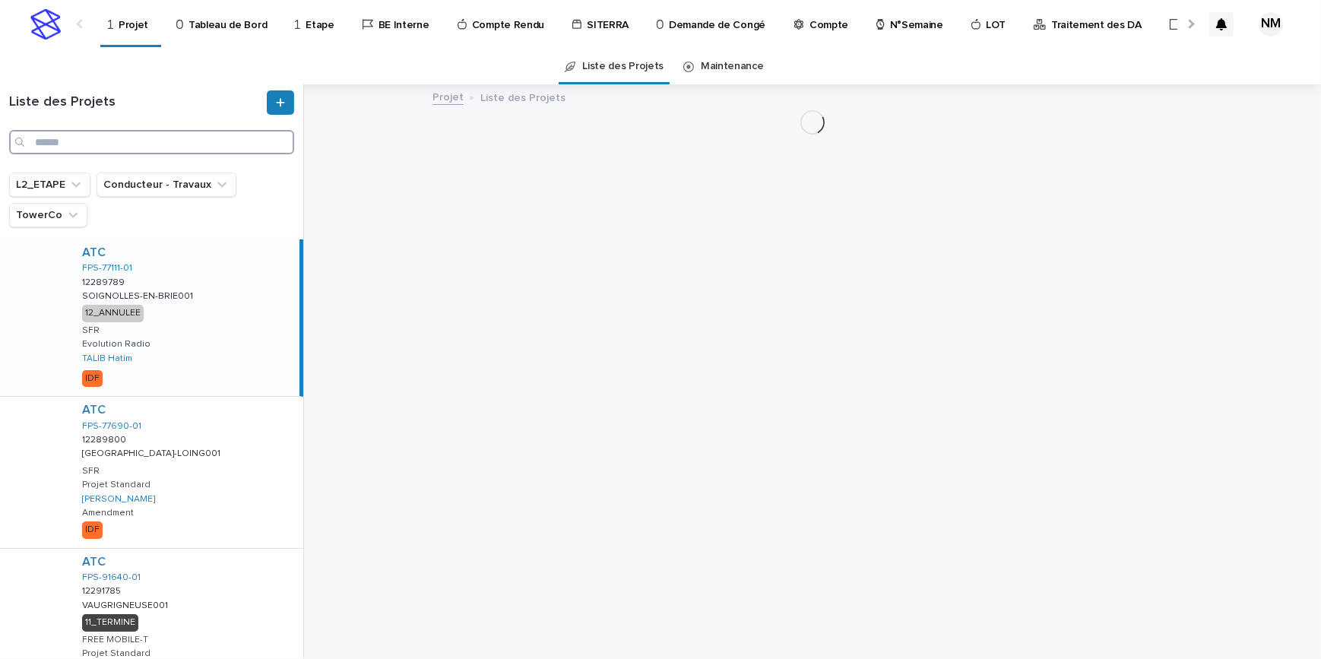
click at [49, 141] on input "Search" at bounding box center [151, 142] width 285 height 24
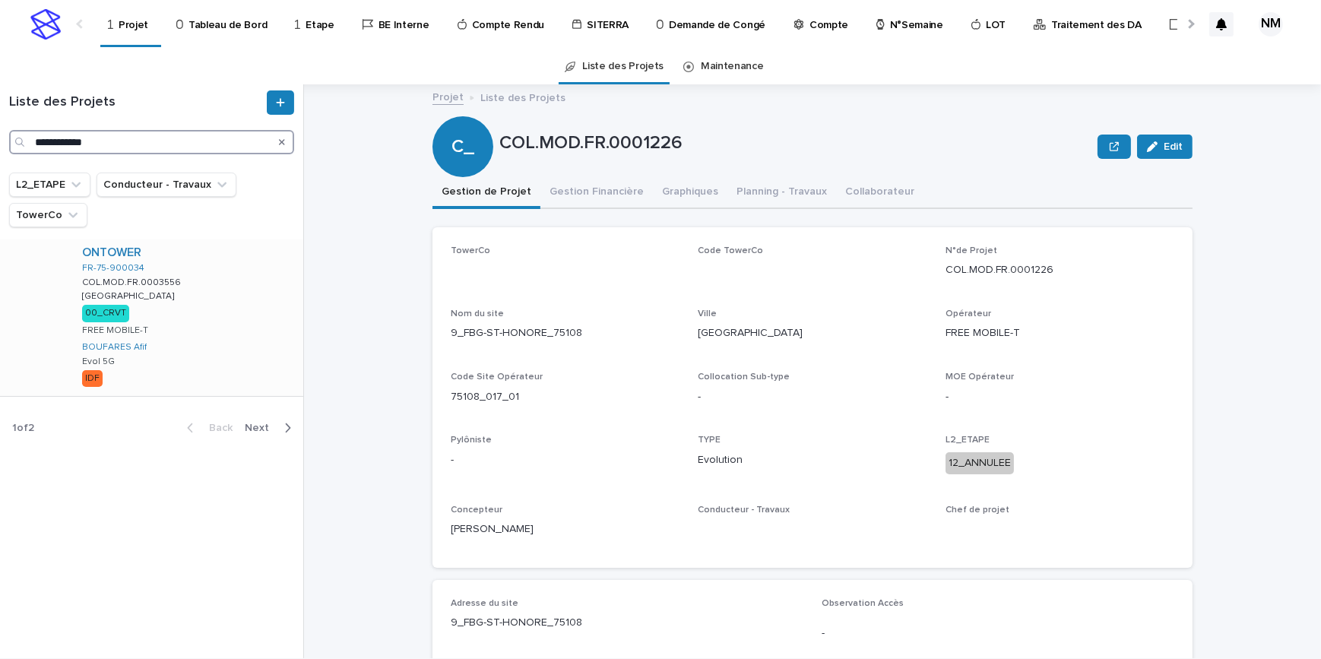
type input "**********"
click at [206, 350] on div "ONTOWER FR-75-900034 COL.MOD.FR.0003556 COL.MOD.FR.0003556 paris paris 00_CRVT …" at bounding box center [186, 318] width 233 height 157
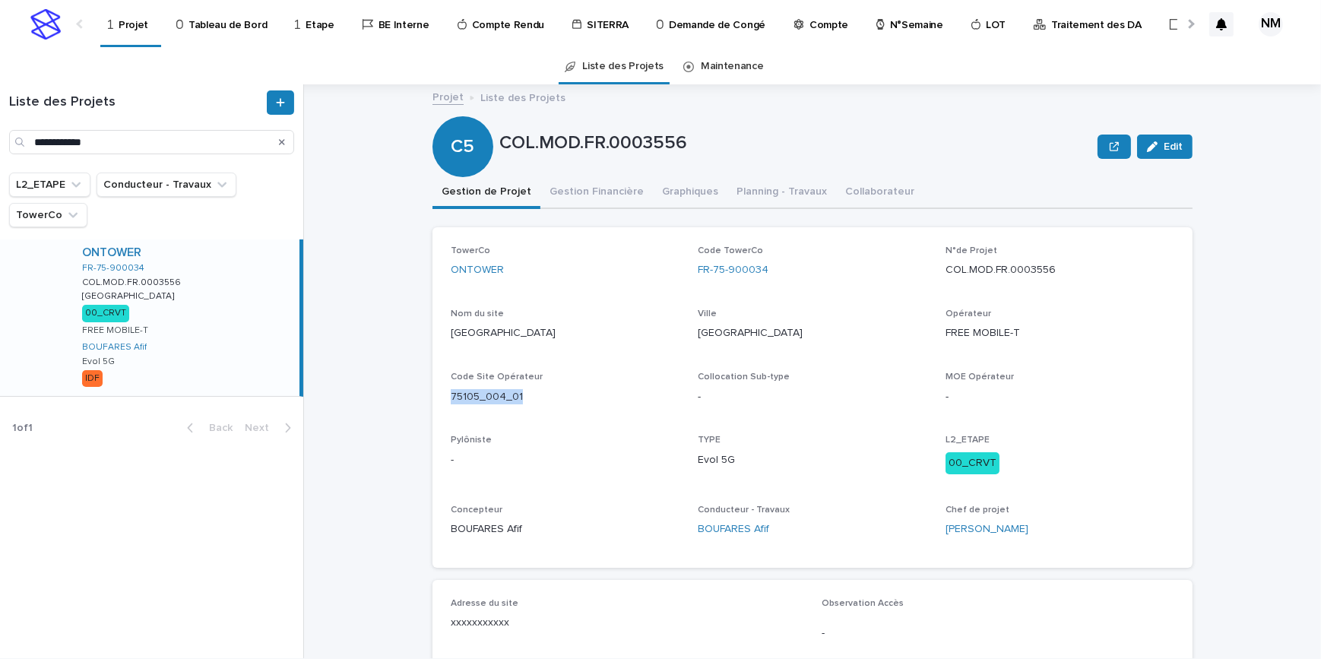
drag, startPoint x: 525, startPoint y: 389, endPoint x: 446, endPoint y: 393, distance: 79.2
click at [451, 393] on p "75105_004_01" at bounding box center [565, 397] width 229 height 16
copy p "75105_004_01"
